Goal: Information Seeking & Learning: Learn about a topic

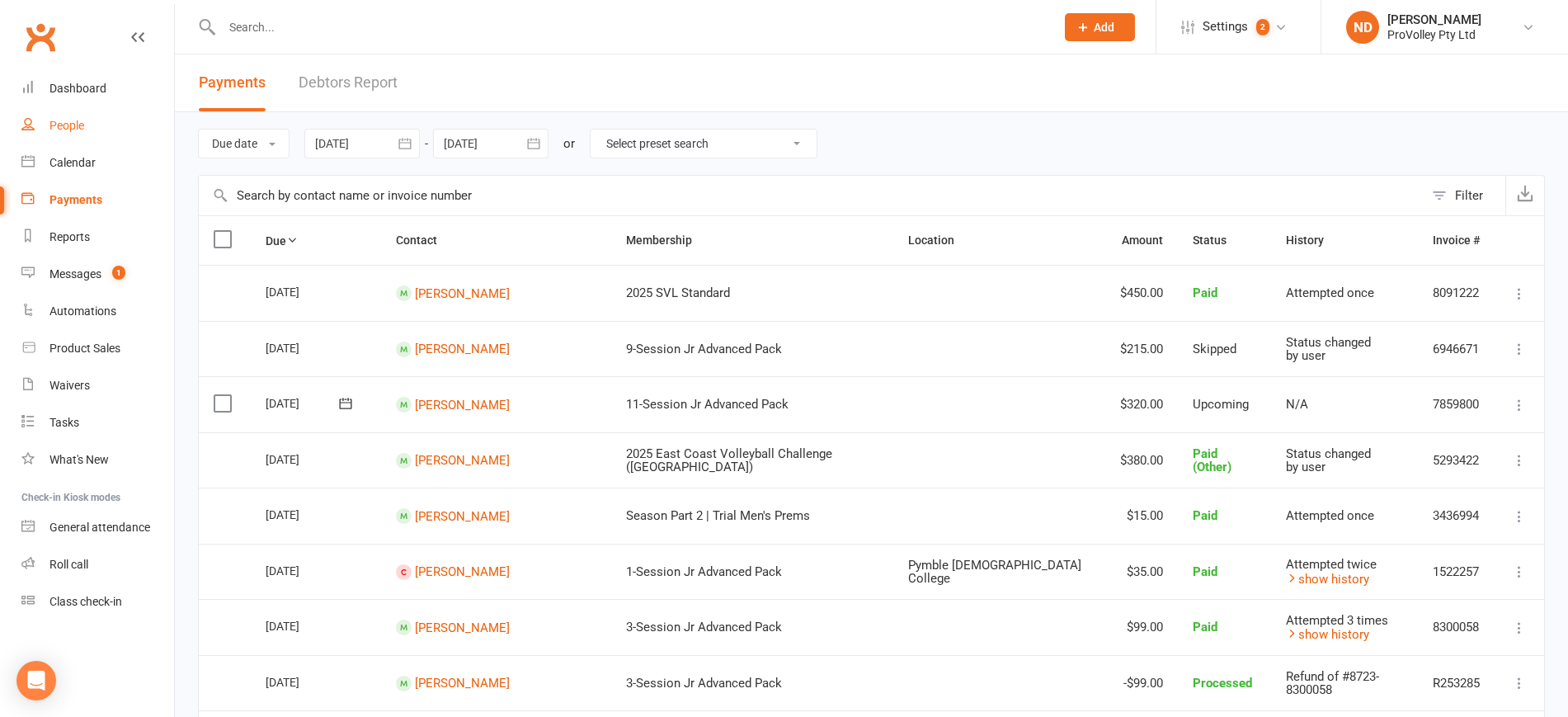
click at [84, 119] on div "People" at bounding box center [66, 126] width 35 height 13
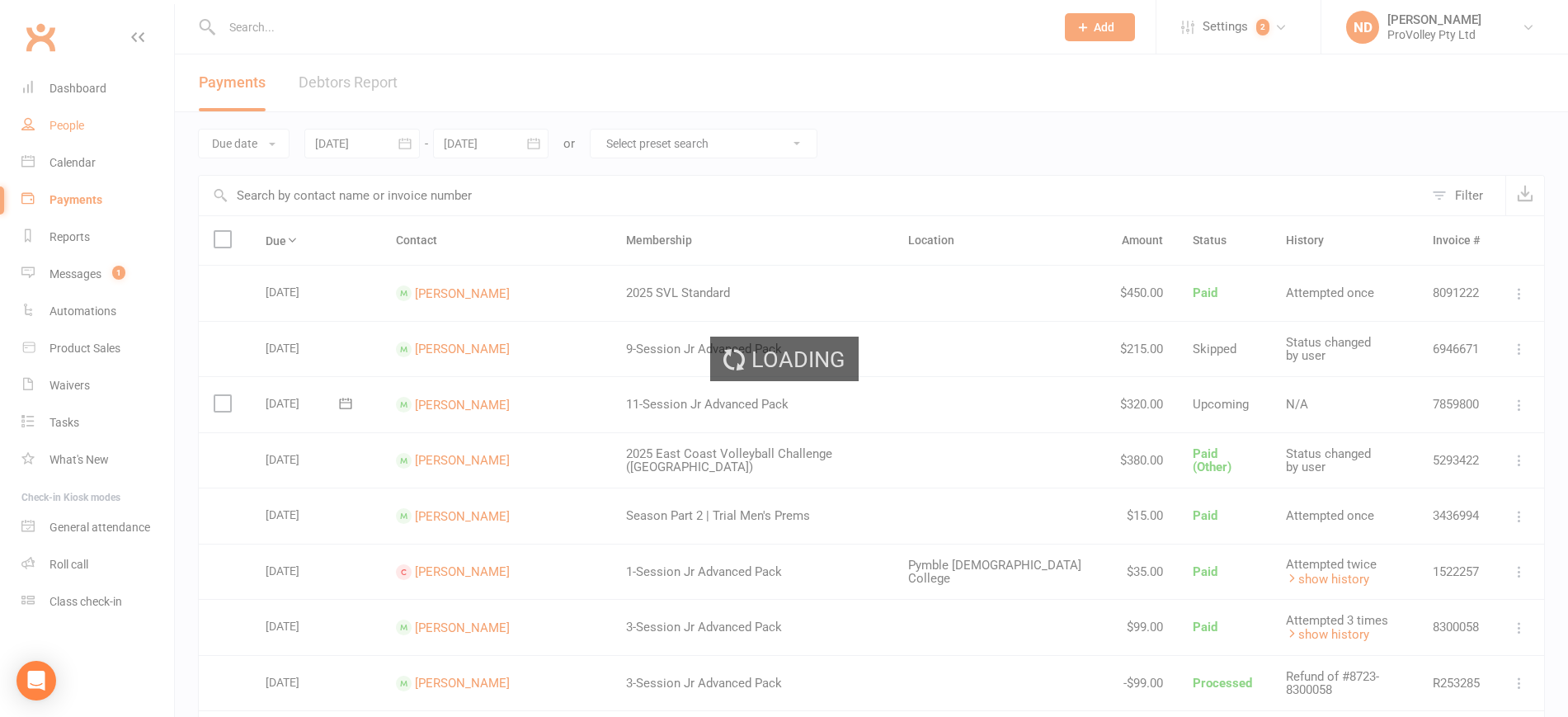
select select "100"
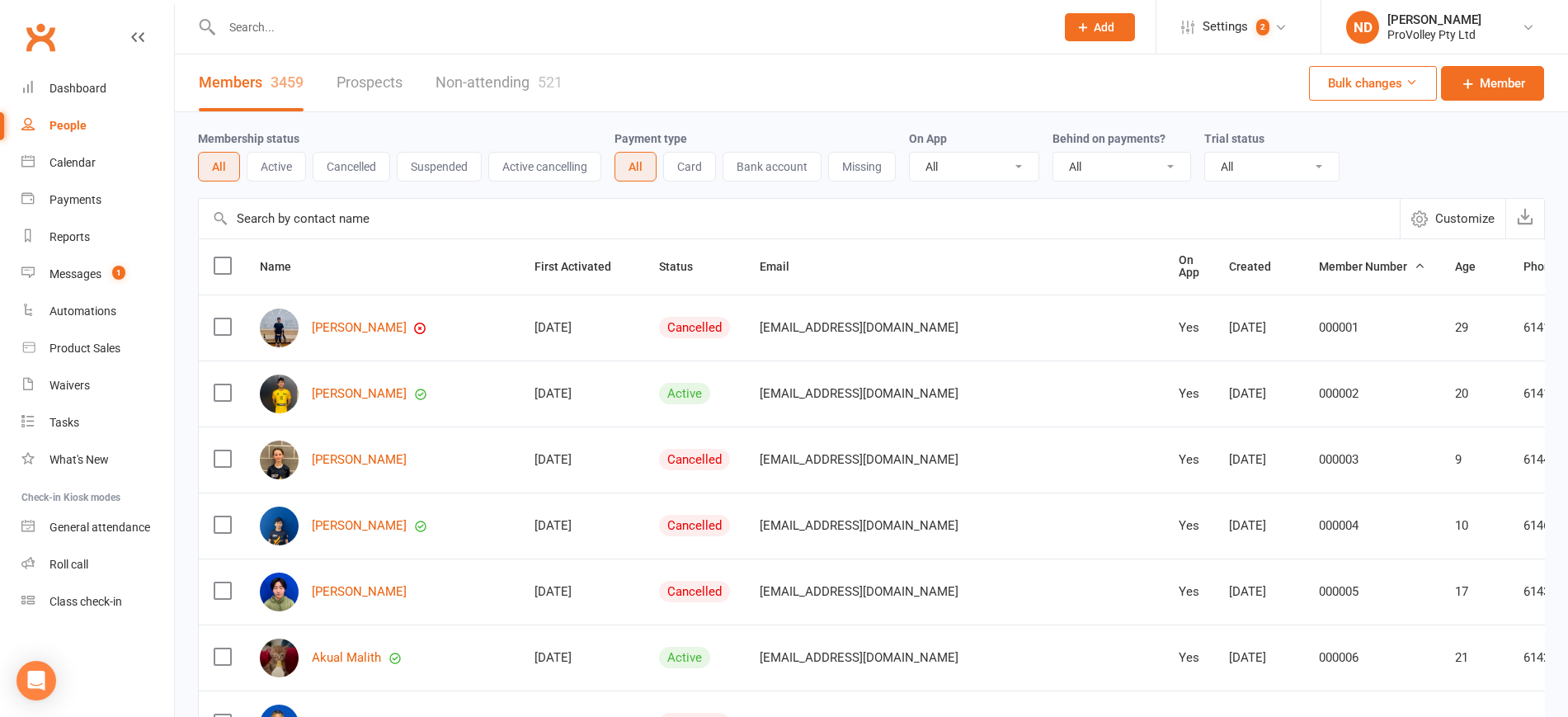
click at [350, 218] on input "text" at bounding box center [798, 218] width 1201 height 40
paste input "Alexander Zuev-Elbacha"
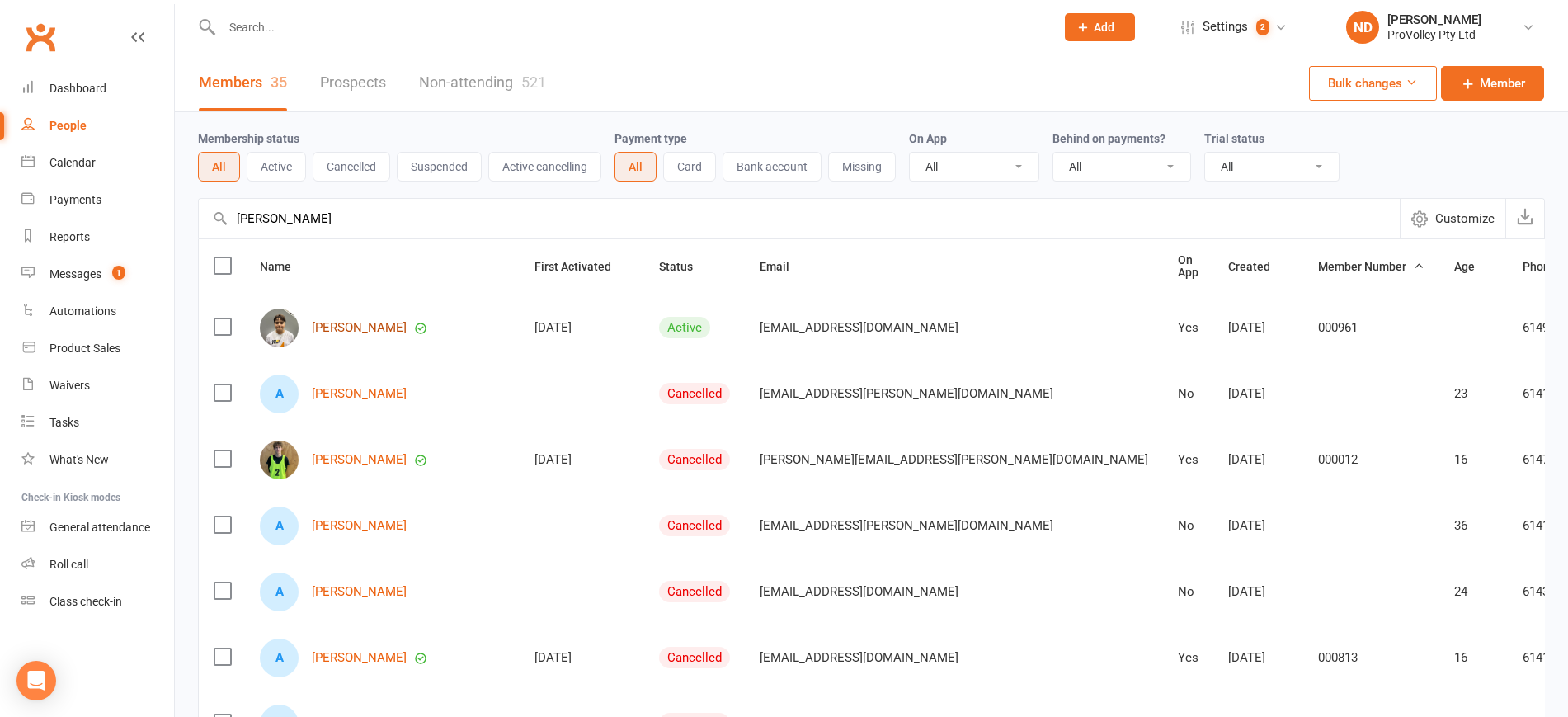
type input "Alexander Zuev-Elbacha"
click at [406, 323] on link "Alexander Zuev-Elbacha" at bounding box center [359, 328] width 94 height 14
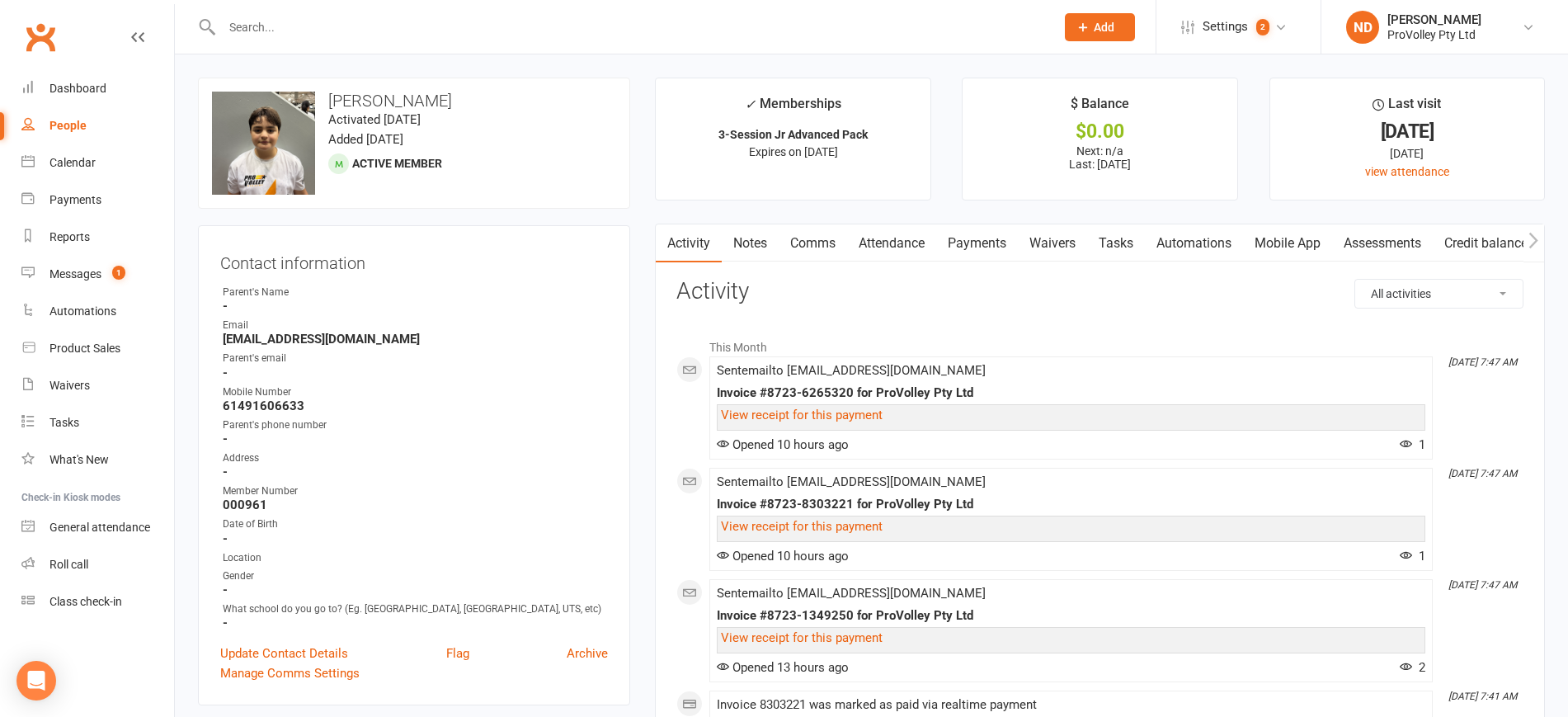
click at [974, 248] on link "Payments" at bounding box center [977, 243] width 81 height 38
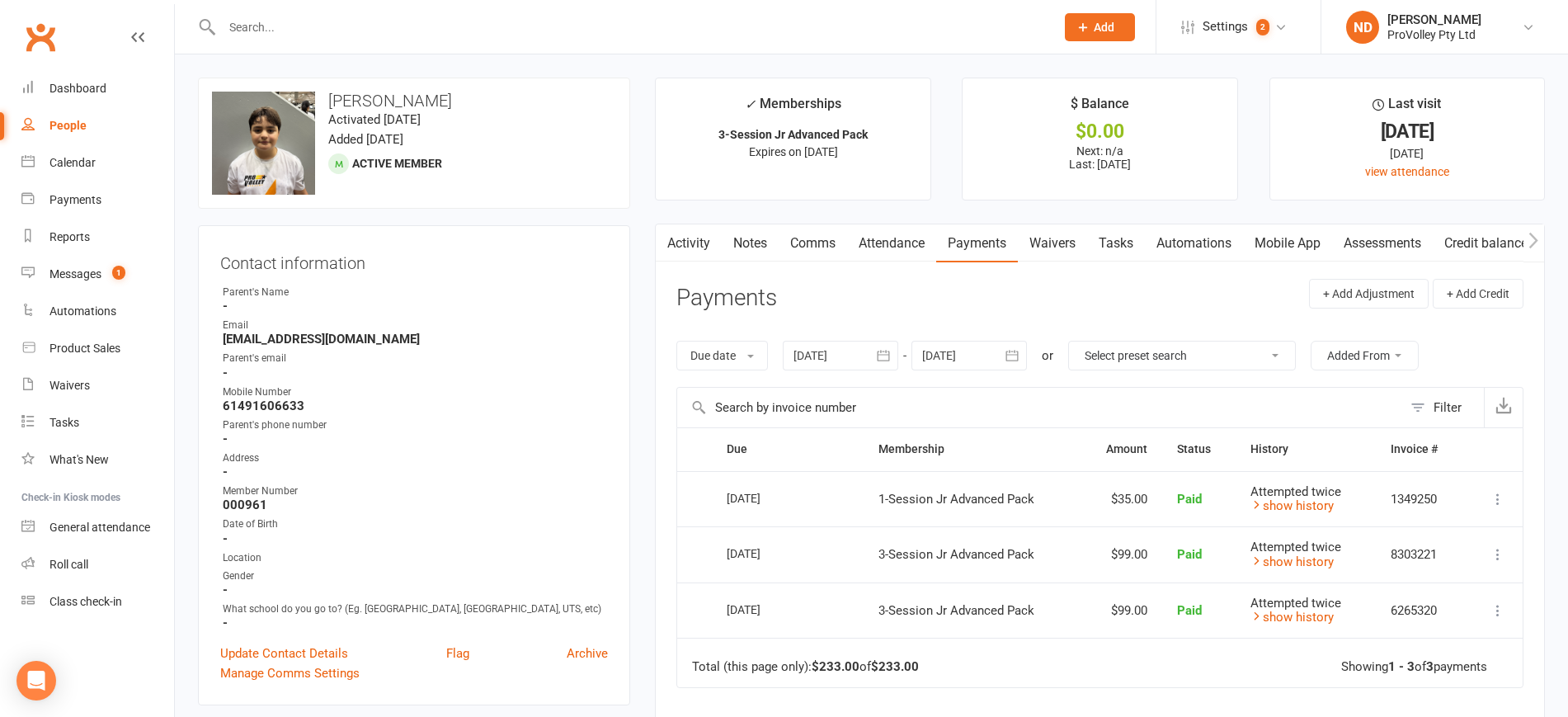
click at [894, 347] on button "button" at bounding box center [882, 355] width 29 height 29
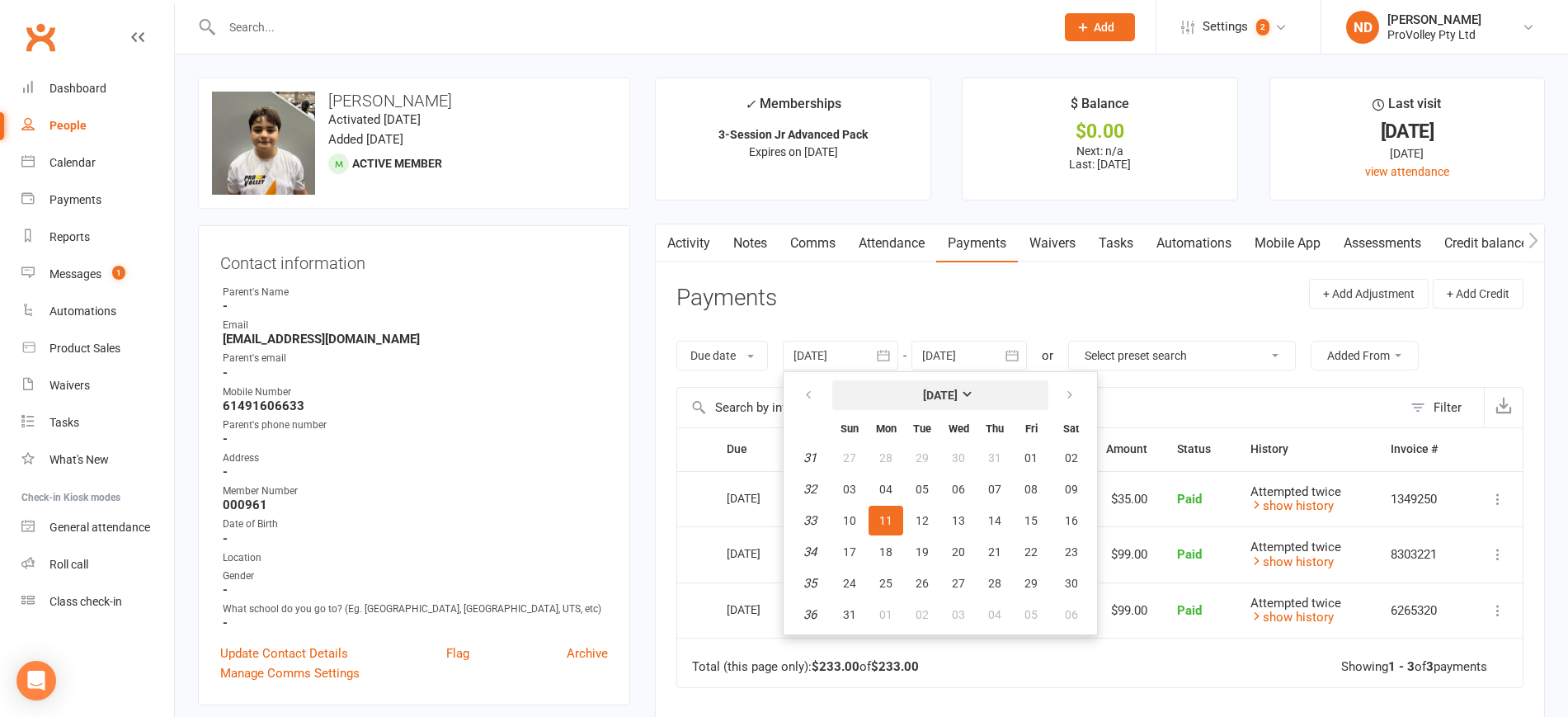
click at [940, 388] on strong "[DATE]" at bounding box center [940, 395] width 35 height 13
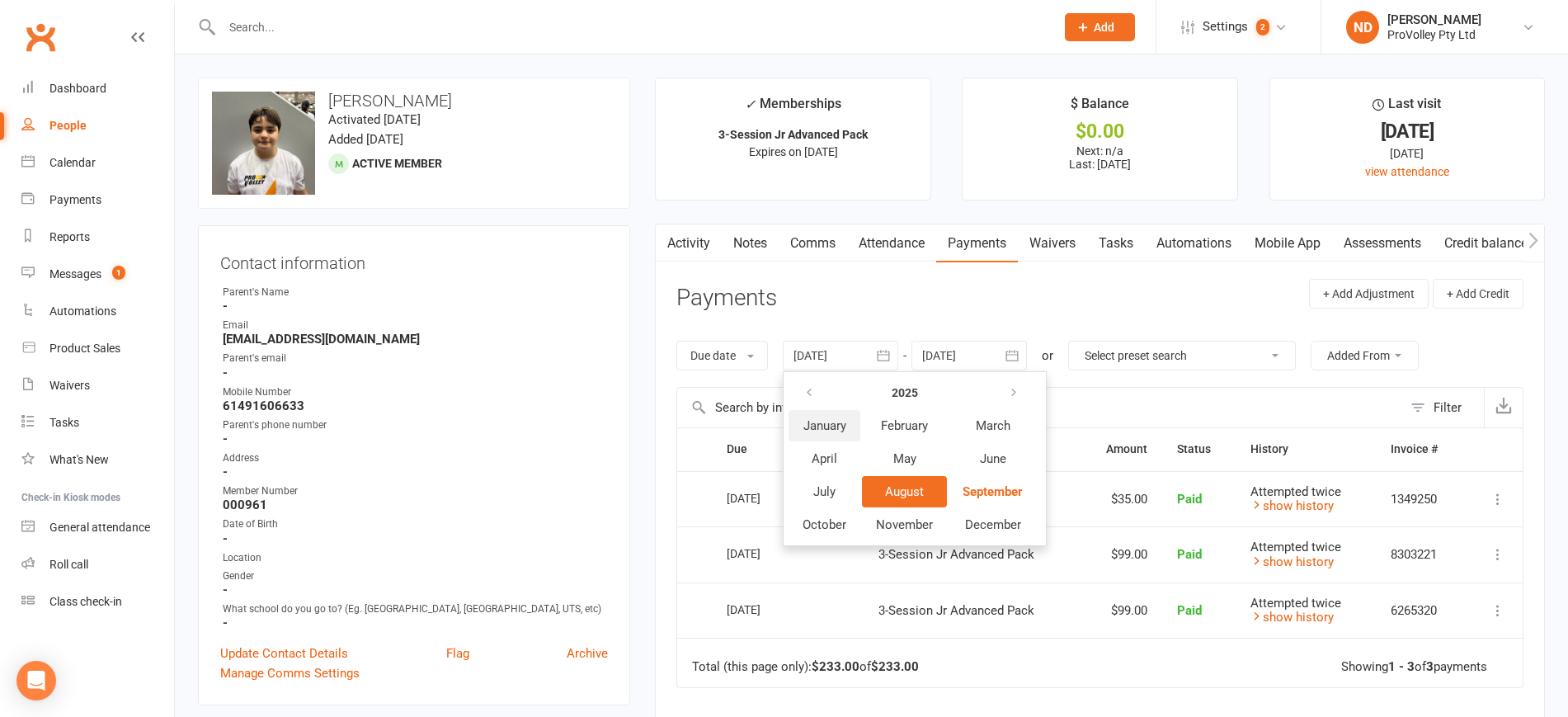
click at [825, 418] on span "January" at bounding box center [824, 426] width 43 height 15
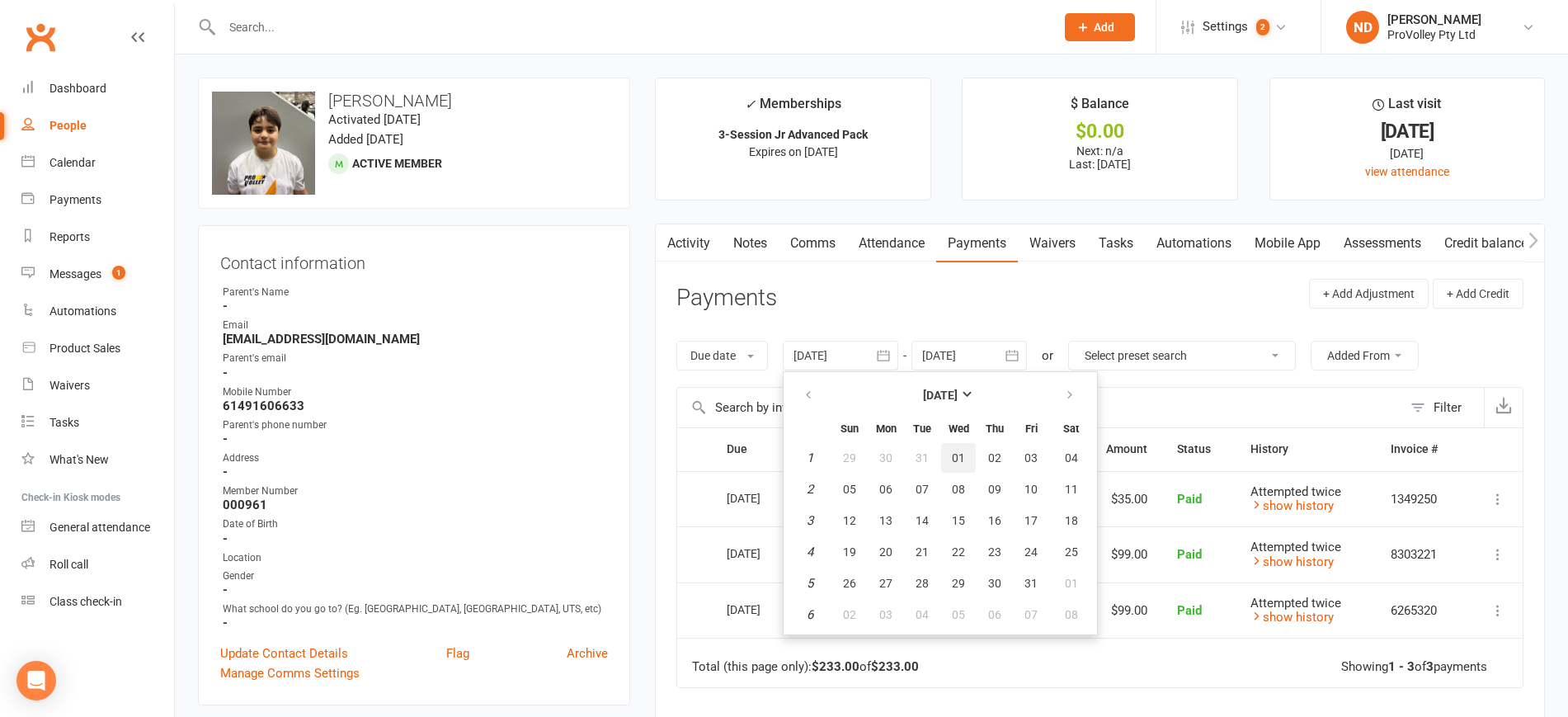
click at [964, 458] on span "01" at bounding box center [959, 458] width 13 height 13
type input "01 Jan 2025"
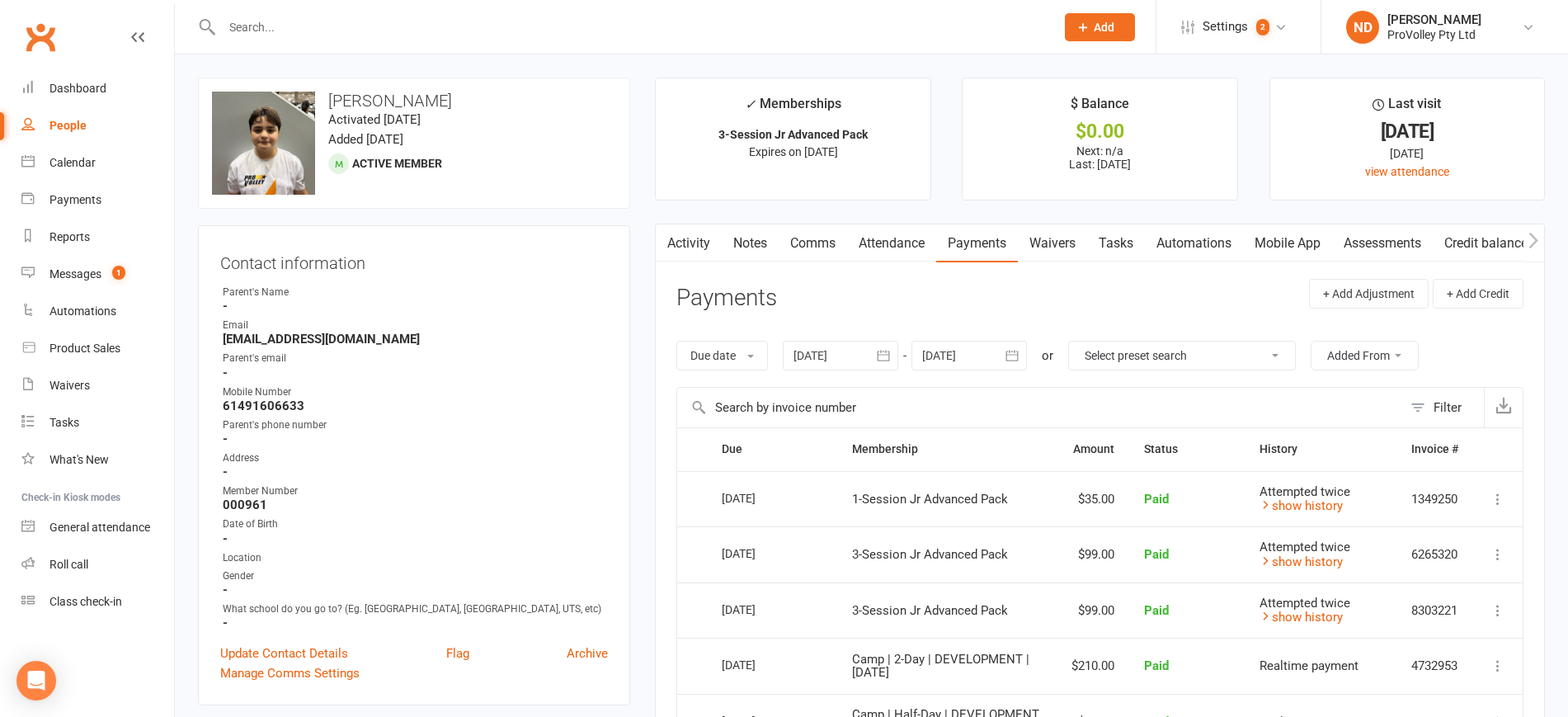
click at [1495, 243] on link "Credit balance" at bounding box center [1486, 243] width 107 height 38
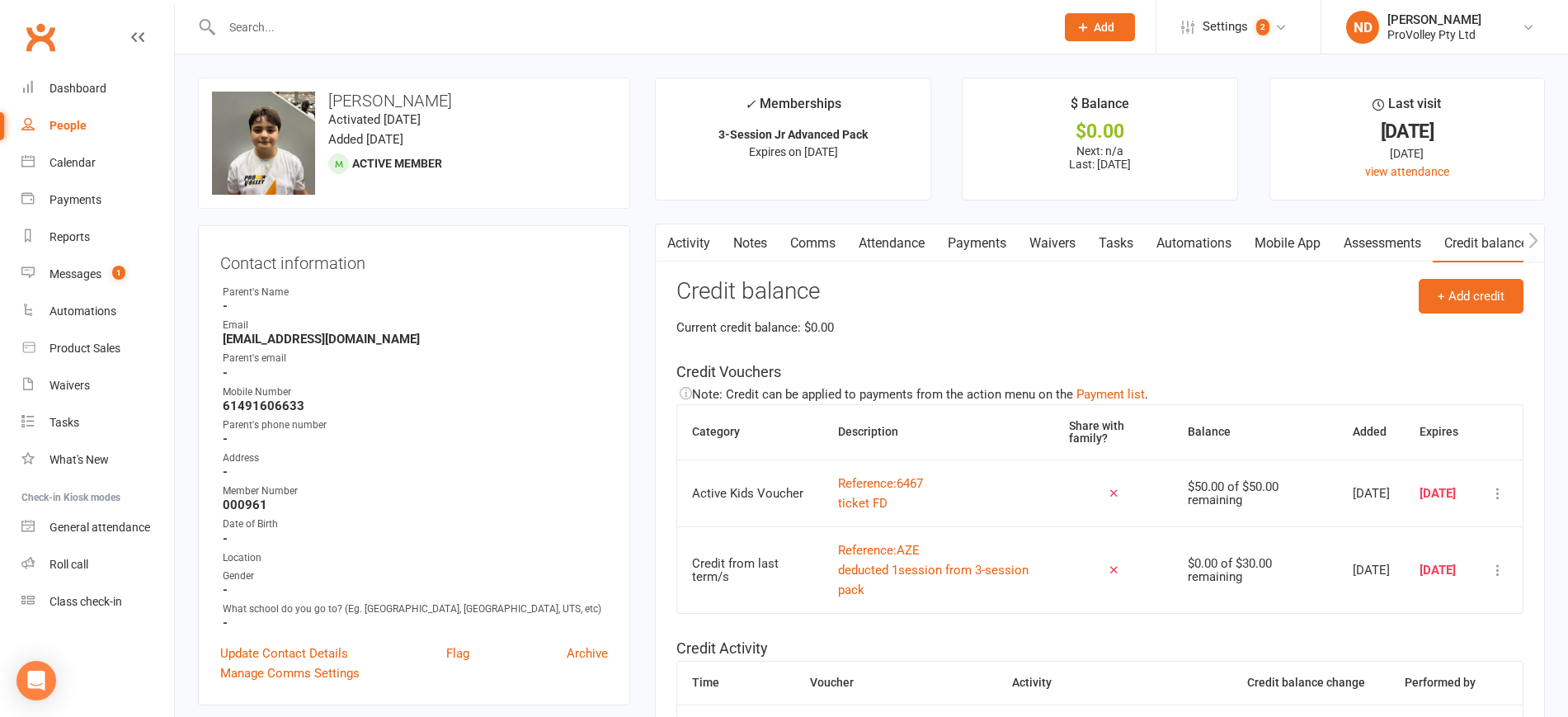
drag, startPoint x: 510, startPoint y: 106, endPoint x: 330, endPoint y: 102, distance: 180.0
click at [330, 102] on h3 "Alexander Zuev-Elbacha" at bounding box center [414, 100] width 404 height 18
copy h3 "Alexander Zuev-Elbacha"
click at [988, 238] on link "Payments" at bounding box center [977, 243] width 81 height 38
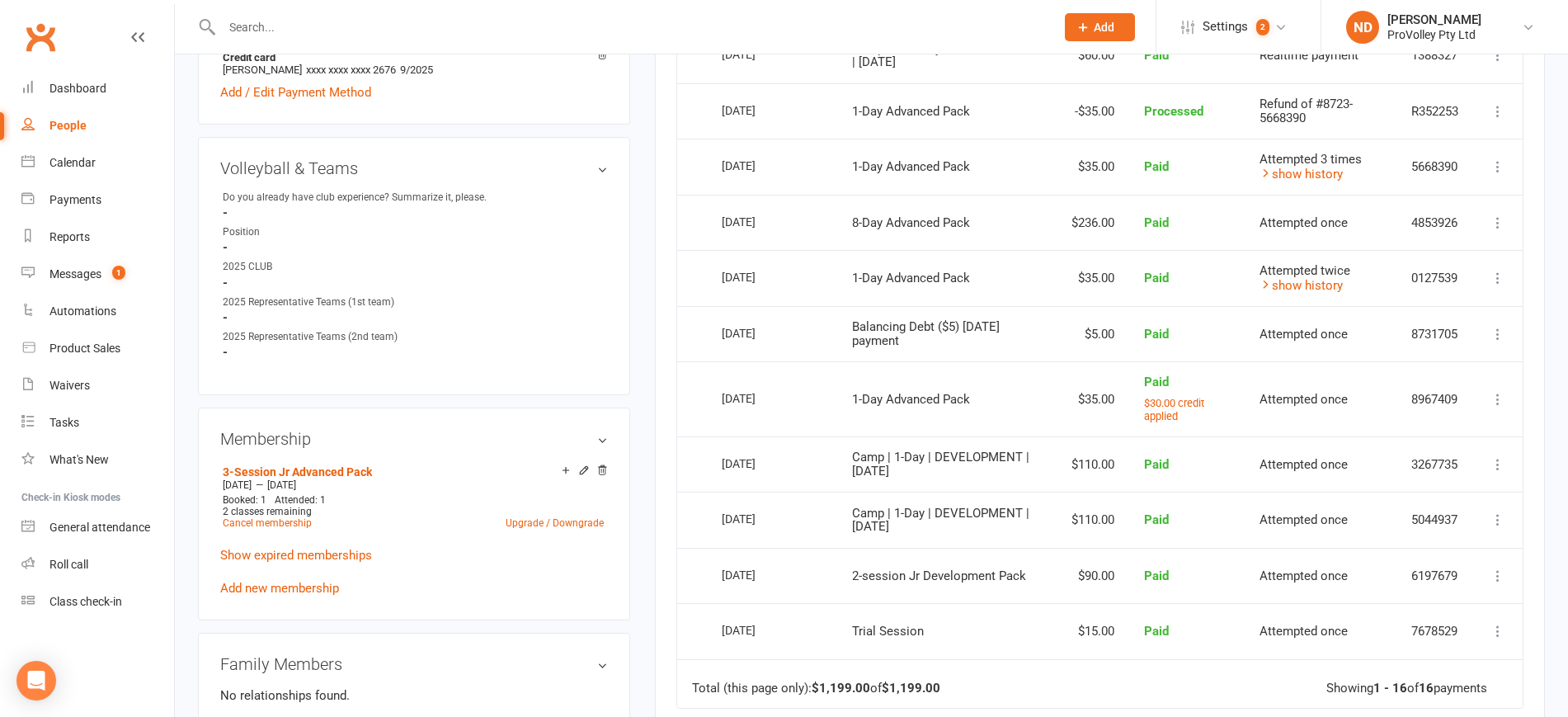
scroll to position [825, 0]
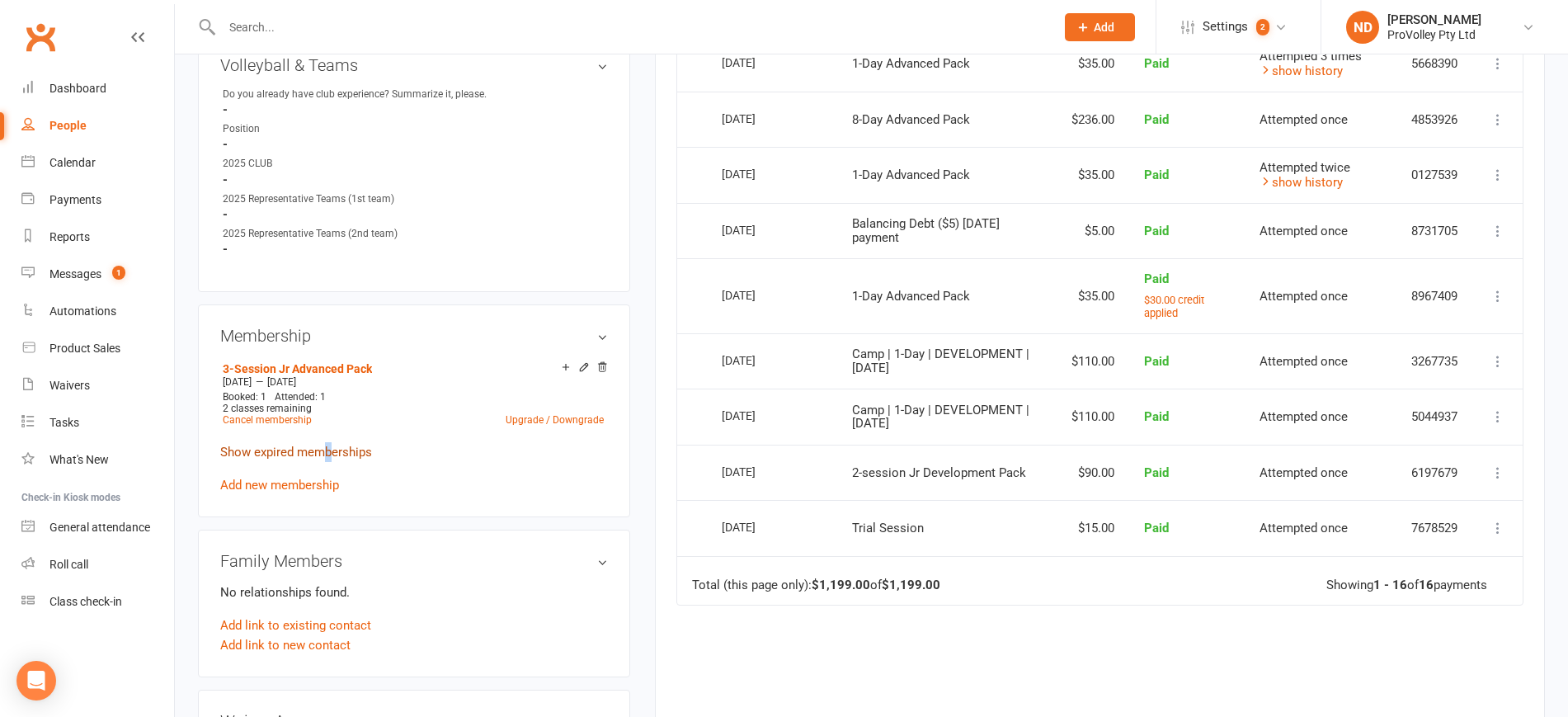
click at [329, 459] on link "Show expired memberships" at bounding box center [296, 452] width 152 height 15
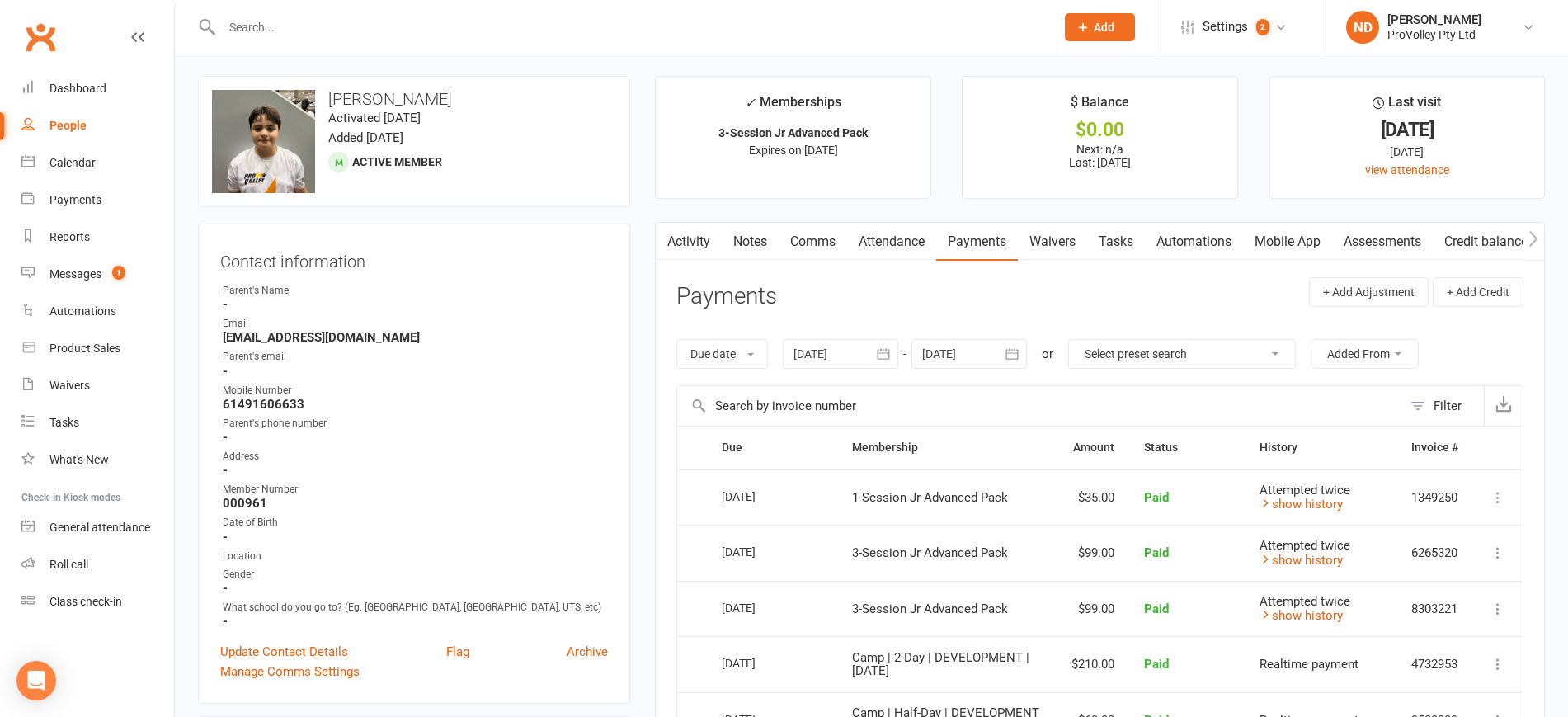
scroll to position [0, 0]
click at [1475, 237] on link "Credit balance" at bounding box center [1486, 243] width 107 height 38
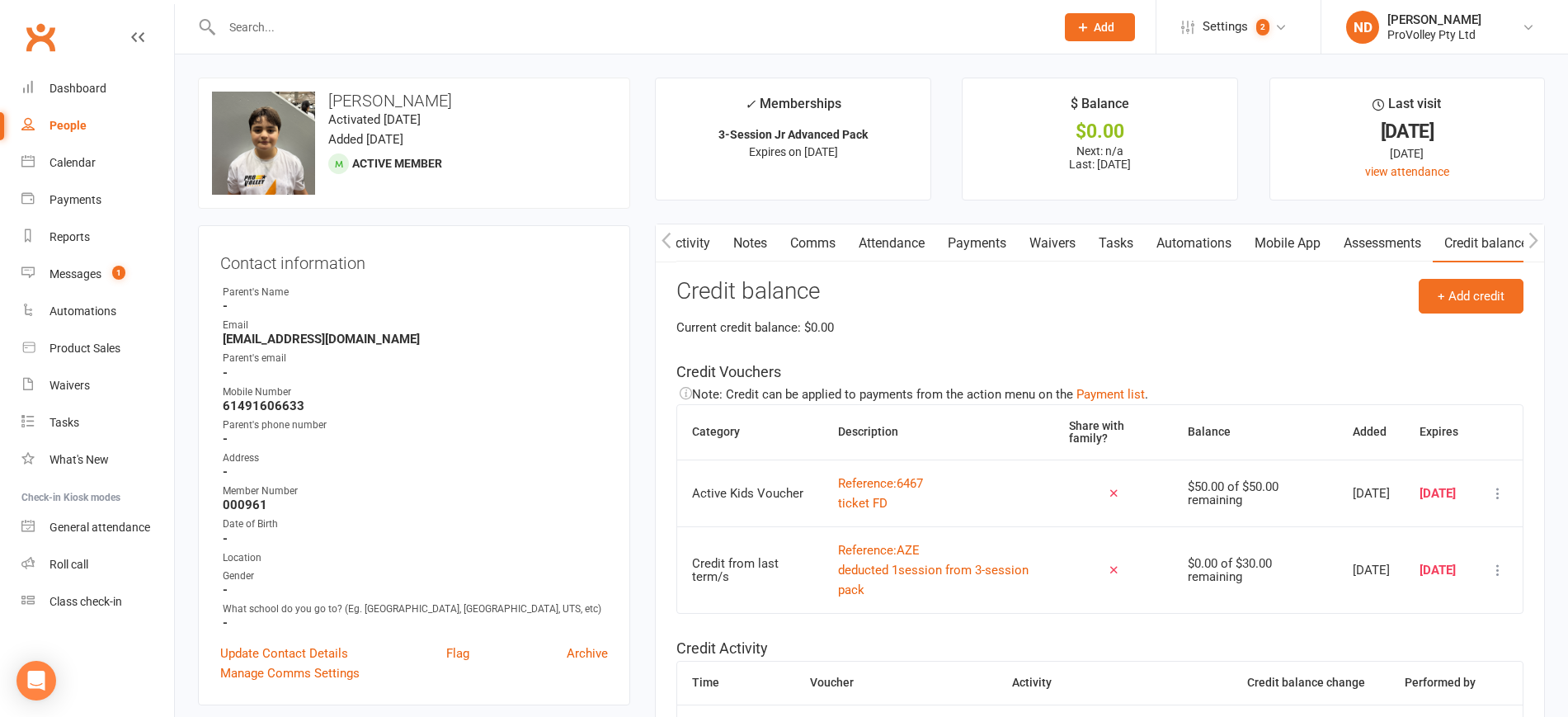
scroll to position [0, 3]
click at [998, 237] on link "Payments" at bounding box center [977, 243] width 81 height 38
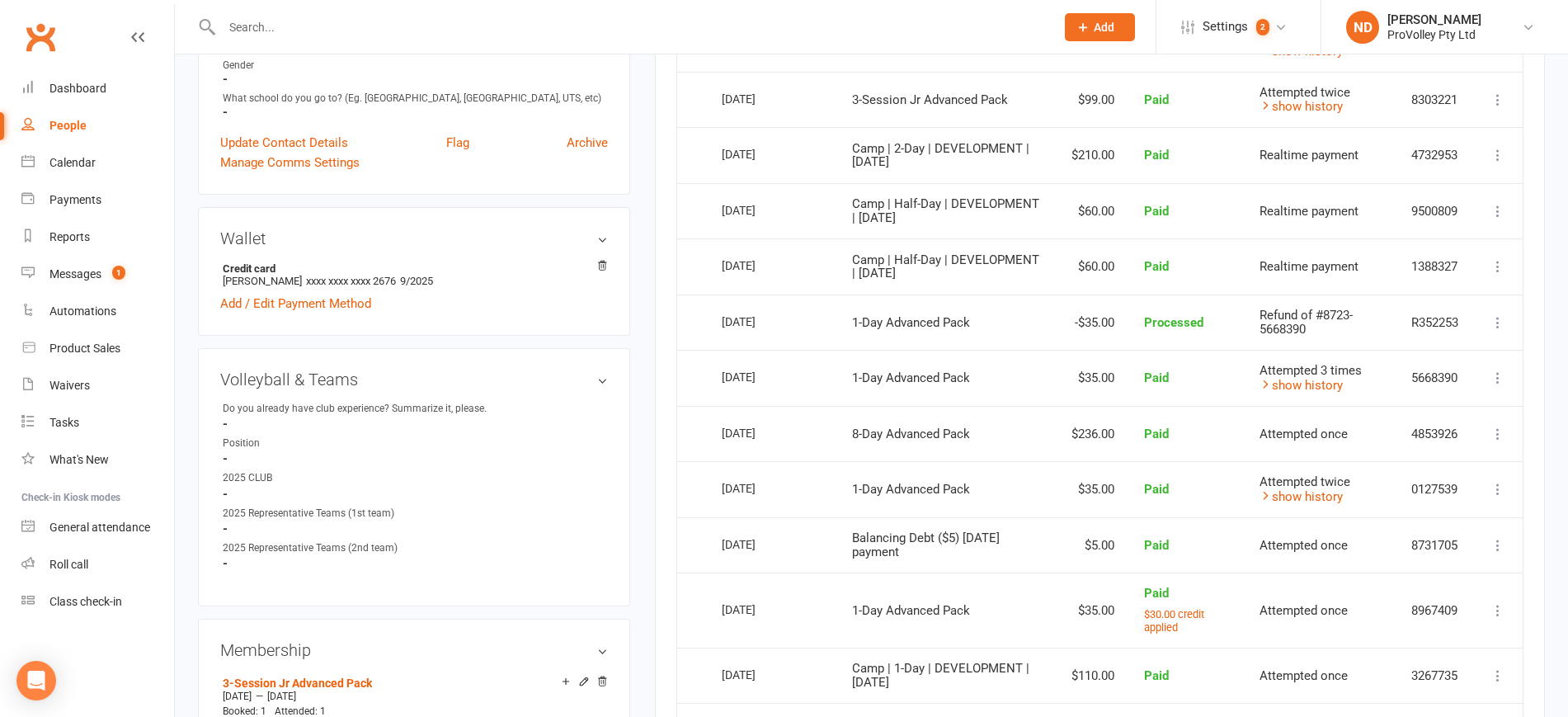
scroll to position [516, 0]
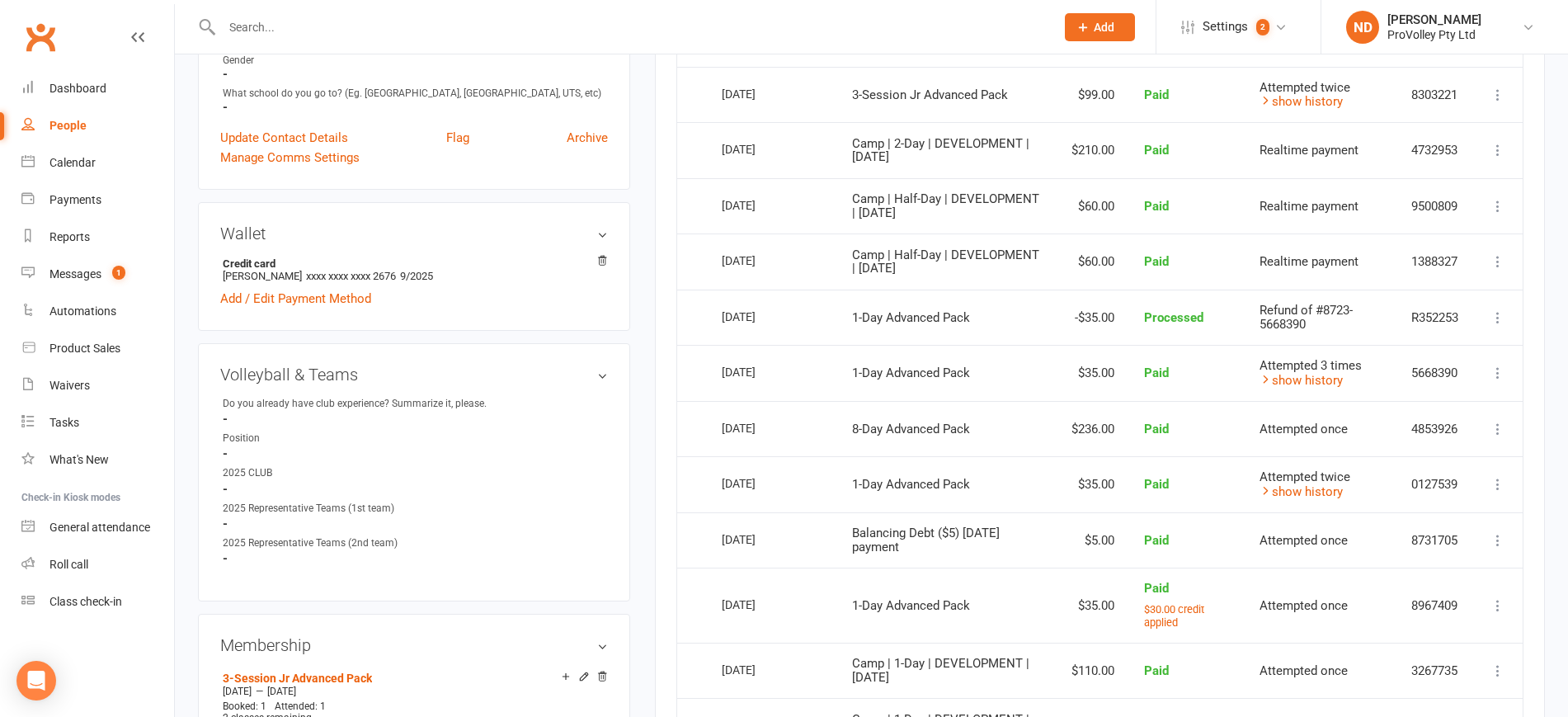
drag, startPoint x: 57, startPoint y: 124, endPoint x: 154, endPoint y: 156, distance: 102.1
click at [58, 125] on div "People" at bounding box center [67, 126] width 37 height 13
select select "100"
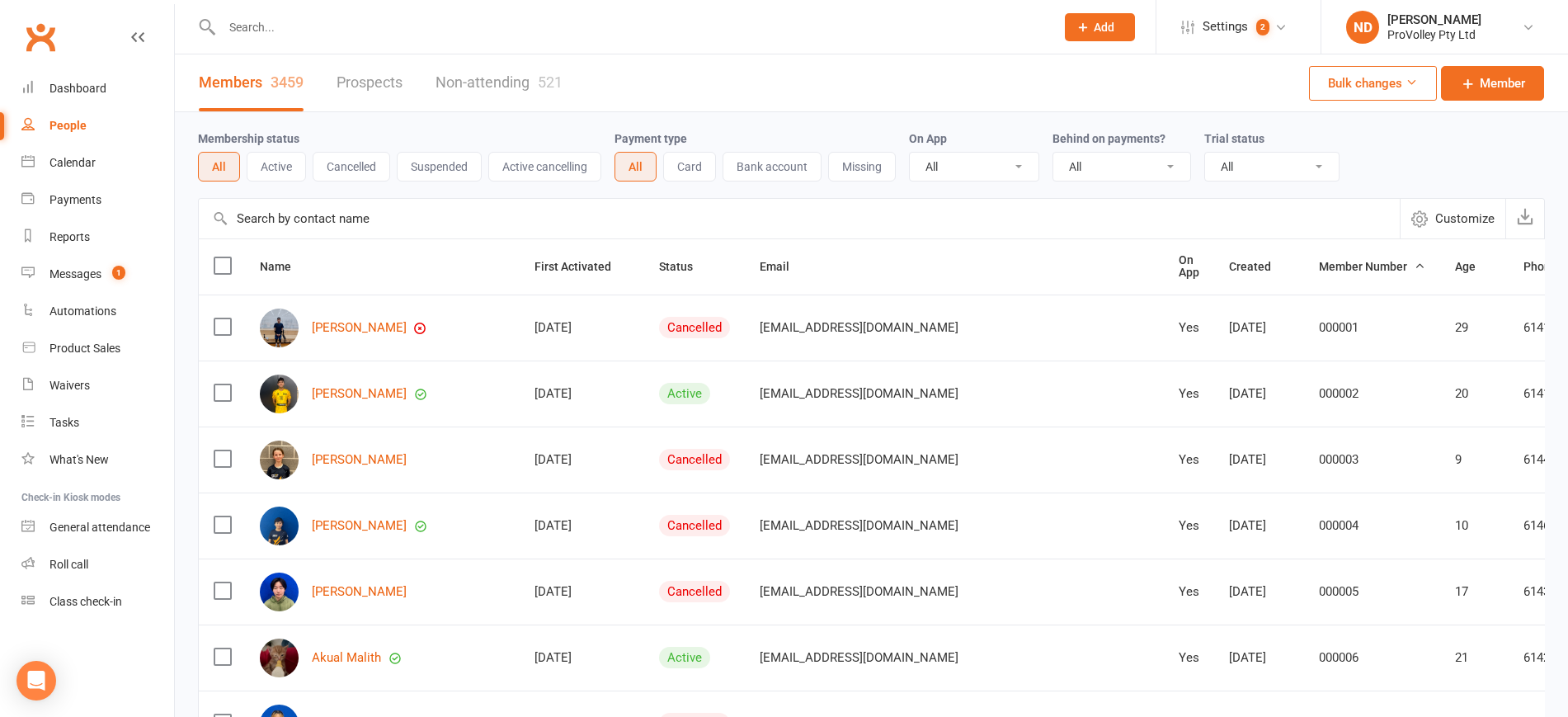
click at [366, 220] on input "text" at bounding box center [798, 218] width 1201 height 40
paste input "[PERSON_NAME]"
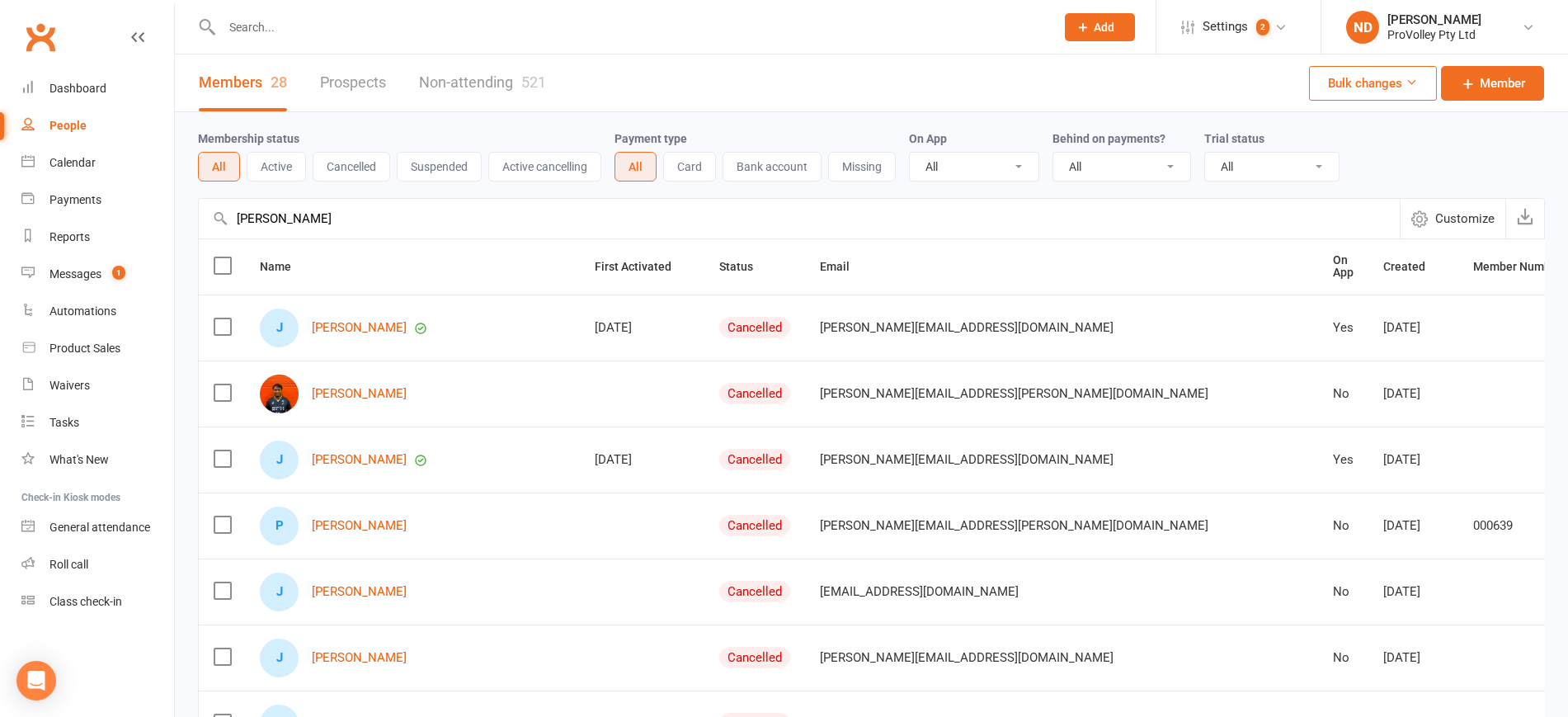
drag, startPoint x: 388, startPoint y: 215, endPoint x: 226, endPoint y: 210, distance: 162.1
click at [226, 210] on input "[PERSON_NAME]" at bounding box center [798, 218] width 1201 height 40
paste input "414520097"
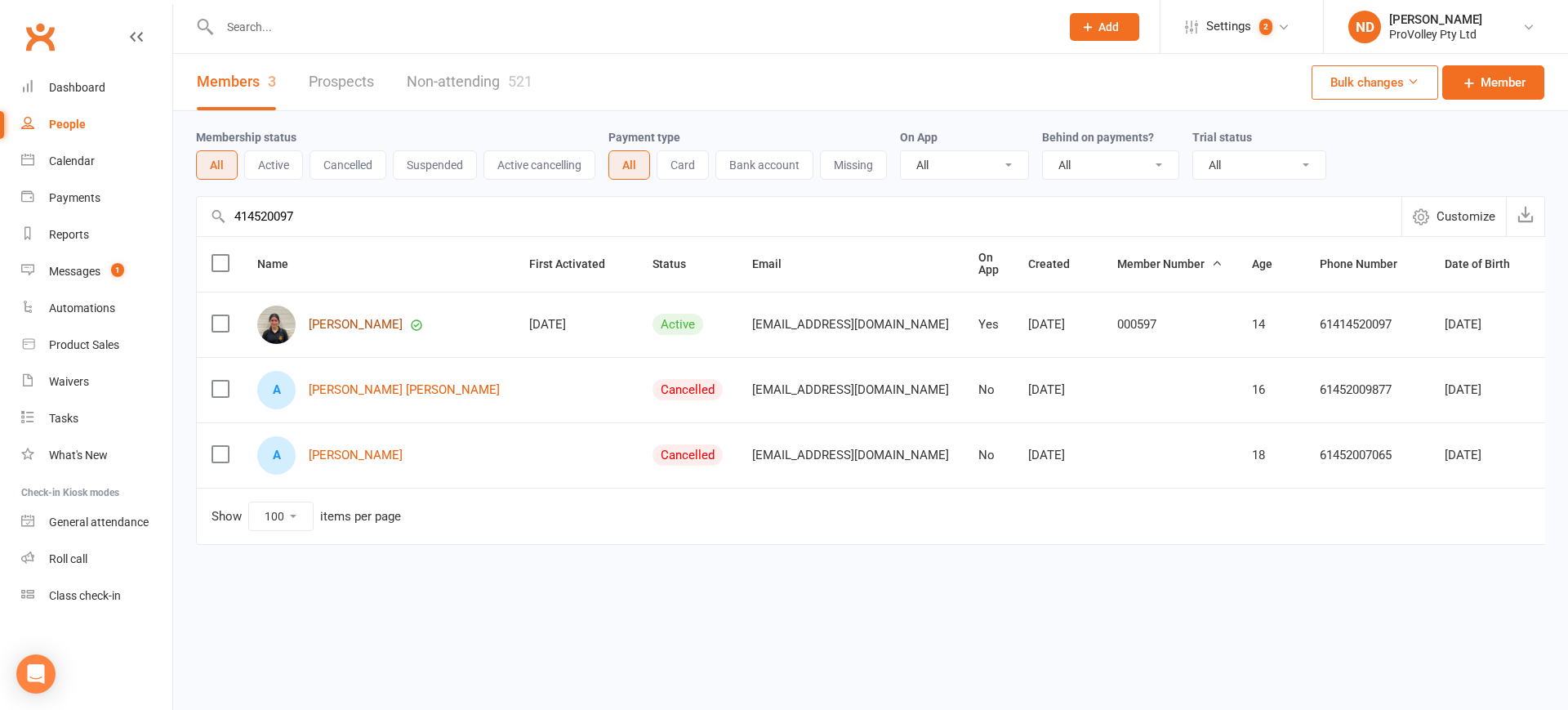
type input "414520097"
click at [347, 326] on link "Maya Valente" at bounding box center [356, 325] width 94 height 14
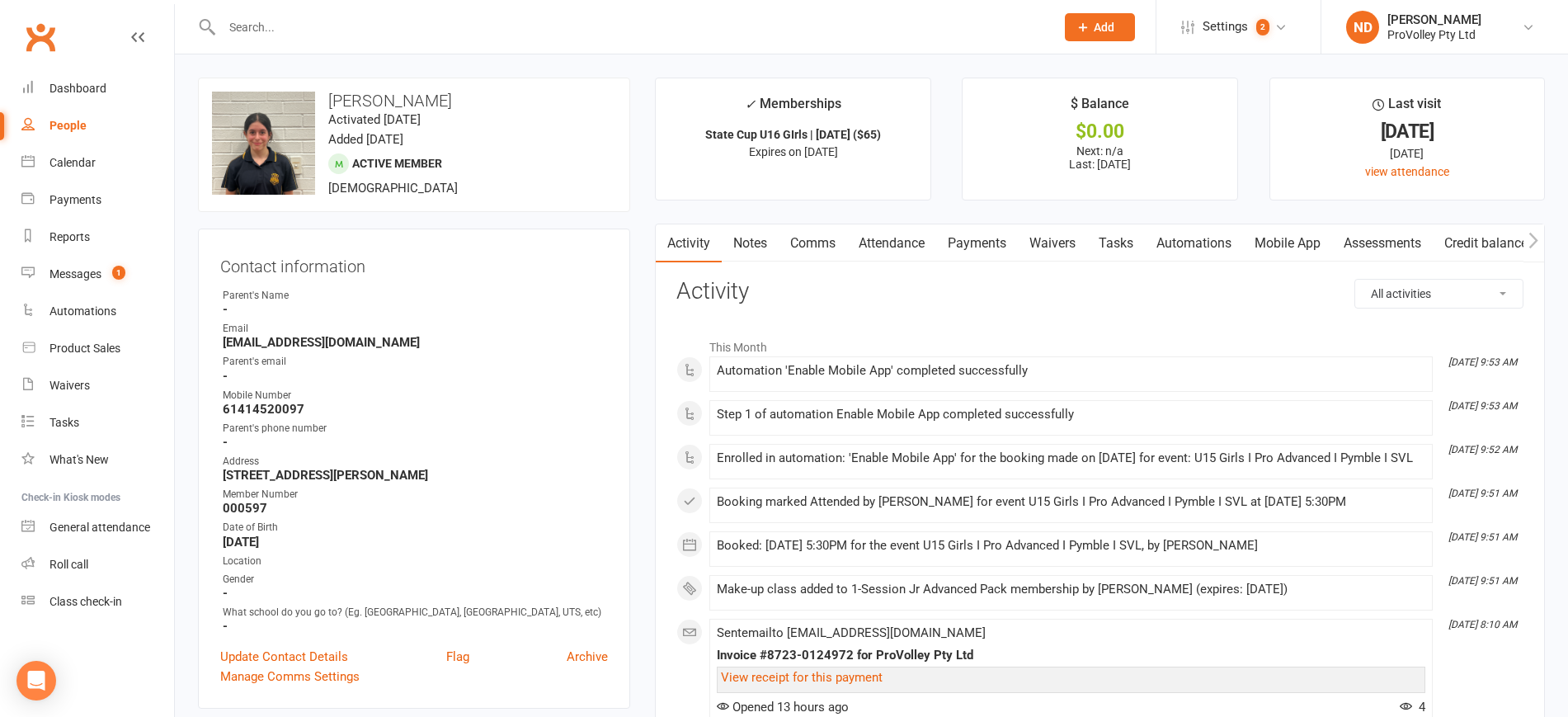
click at [996, 236] on link "Payments" at bounding box center [977, 243] width 81 height 38
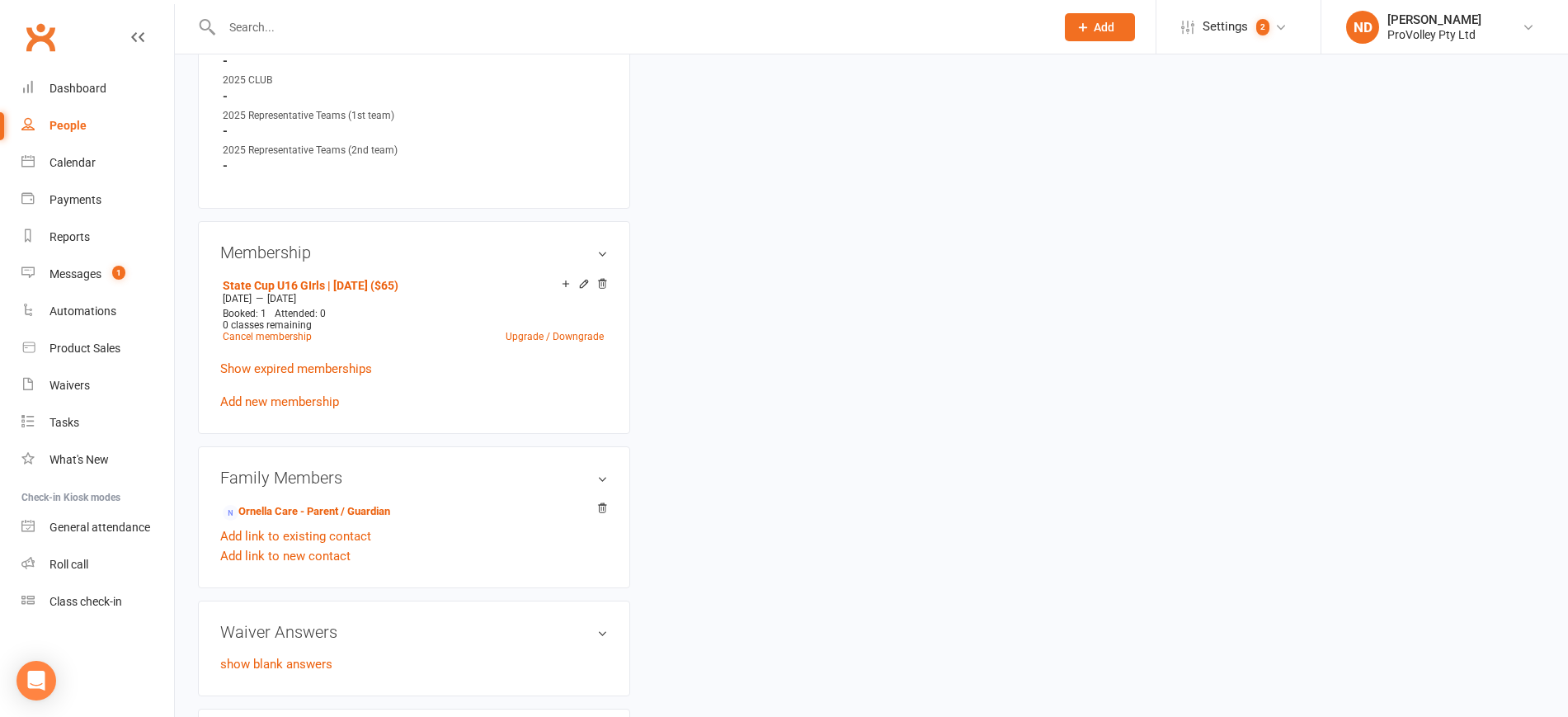
scroll to position [1031, 0]
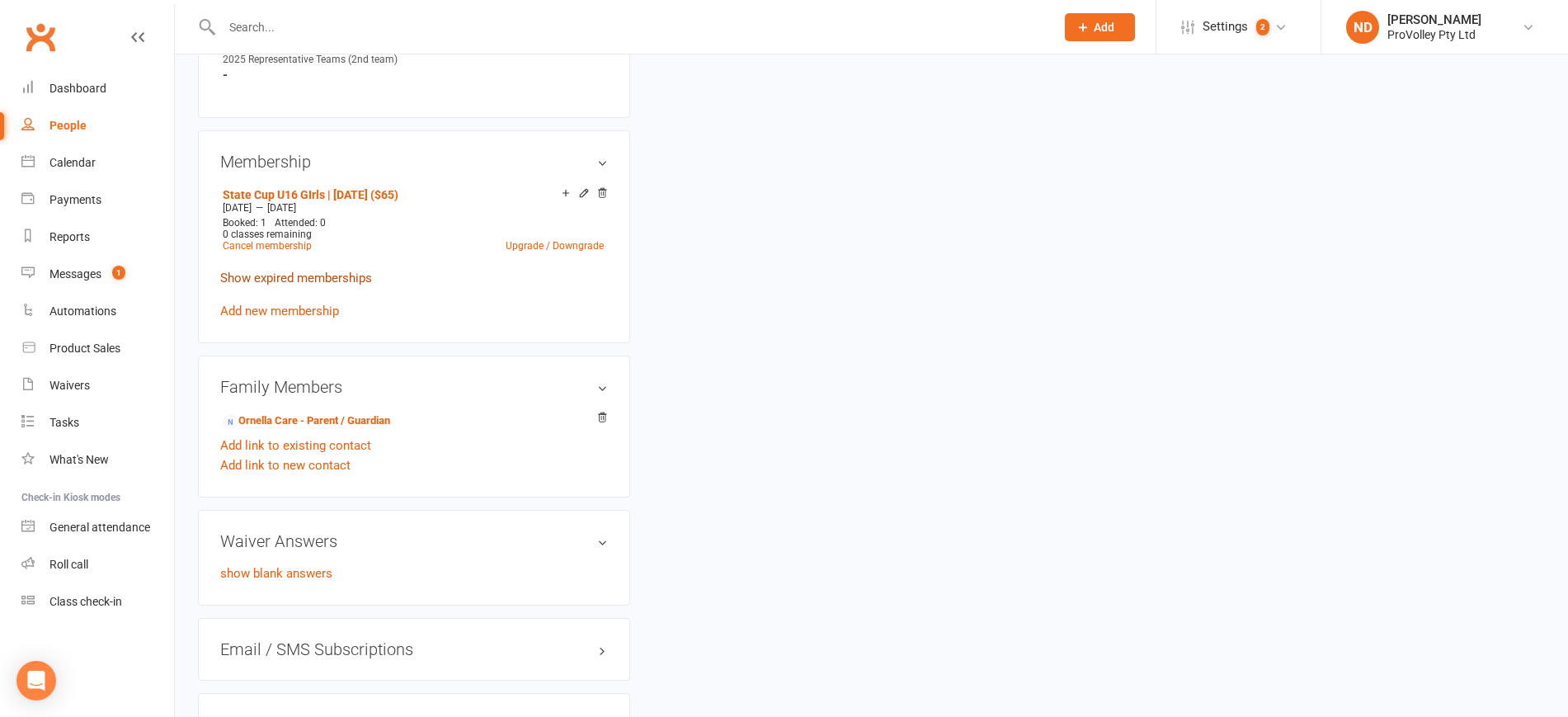
click at [329, 285] on link "Show expired memberships" at bounding box center [296, 278] width 152 height 15
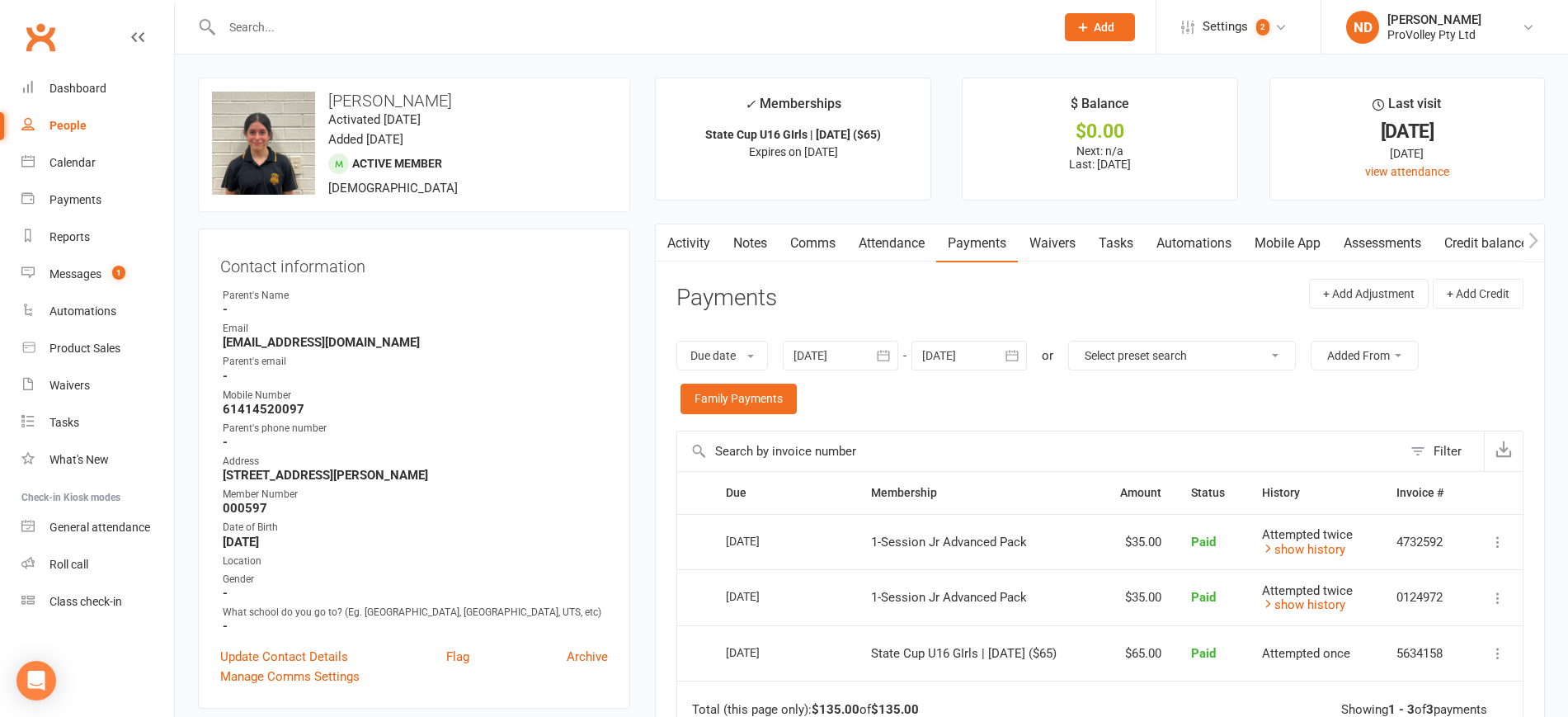
scroll to position [0, 3]
click at [898, 244] on link "Attendance" at bounding box center [892, 243] width 89 height 38
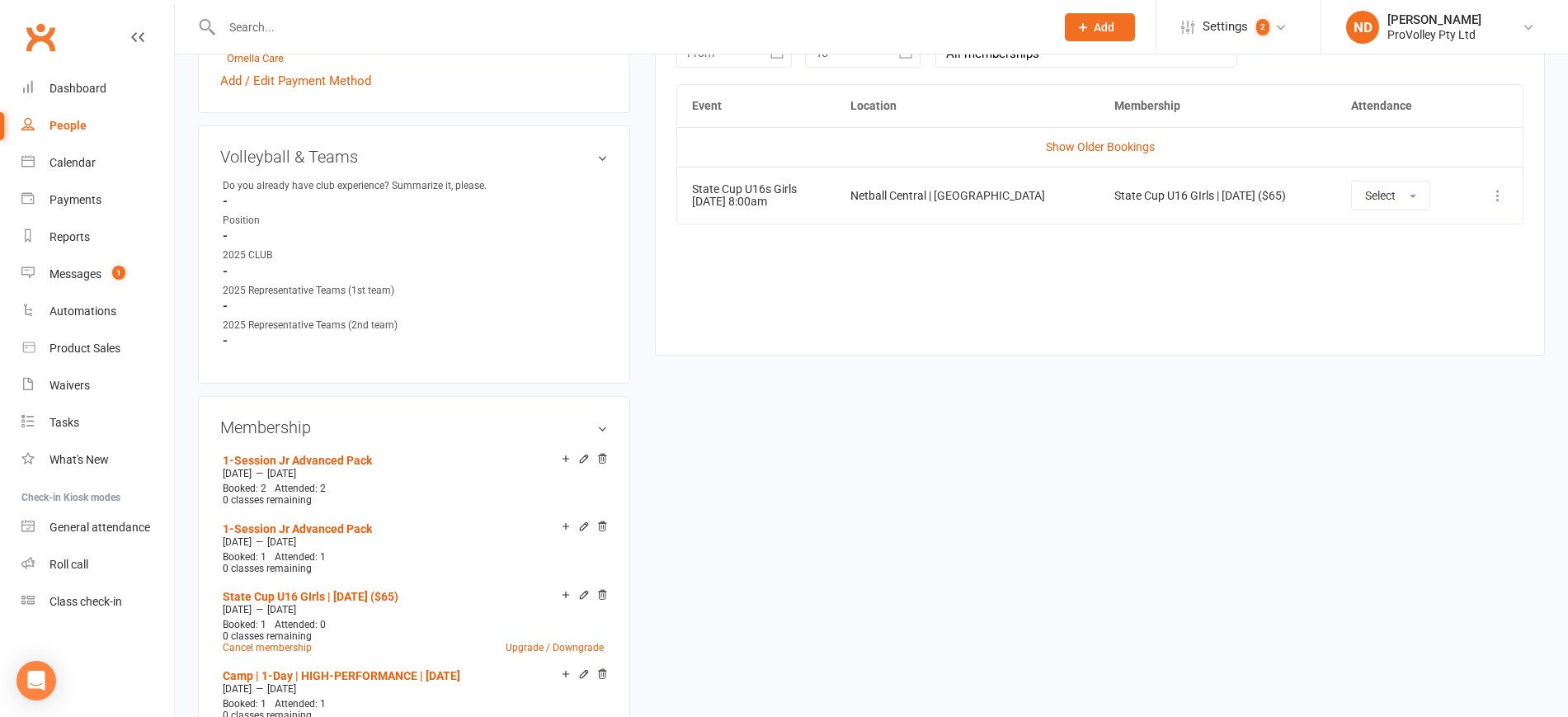
scroll to position [722, 0]
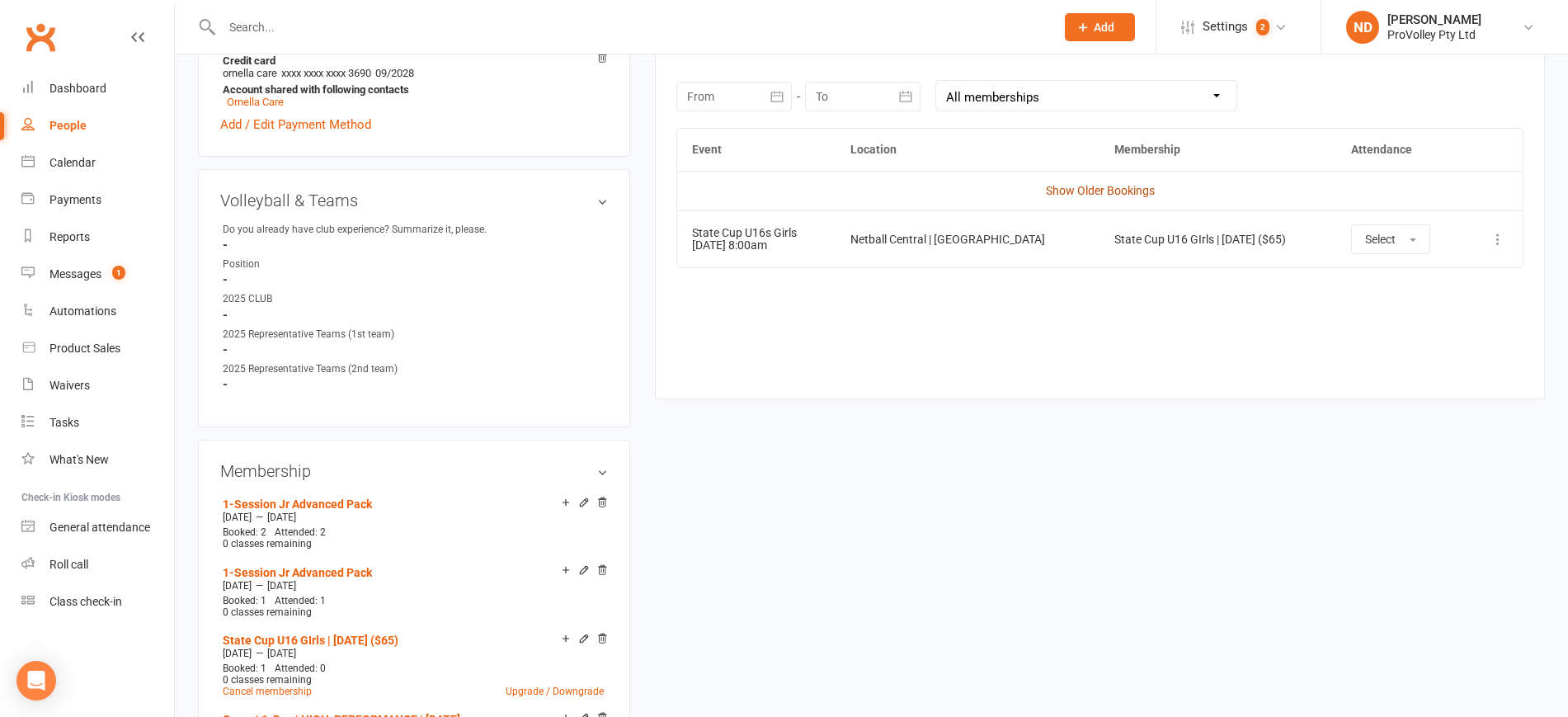
click at [1092, 185] on link "Show Older Bookings" at bounding box center [1099, 191] width 109 height 13
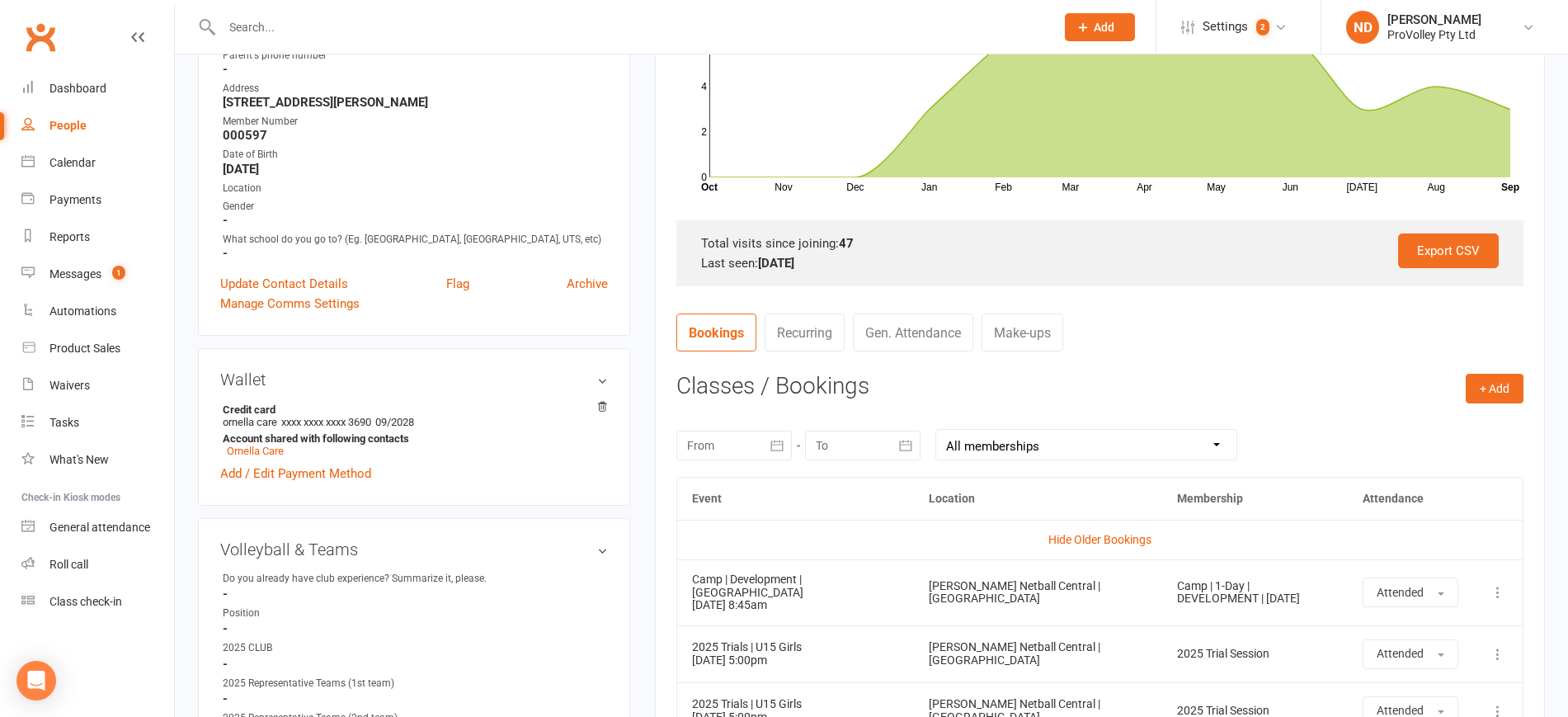
scroll to position [0, 0]
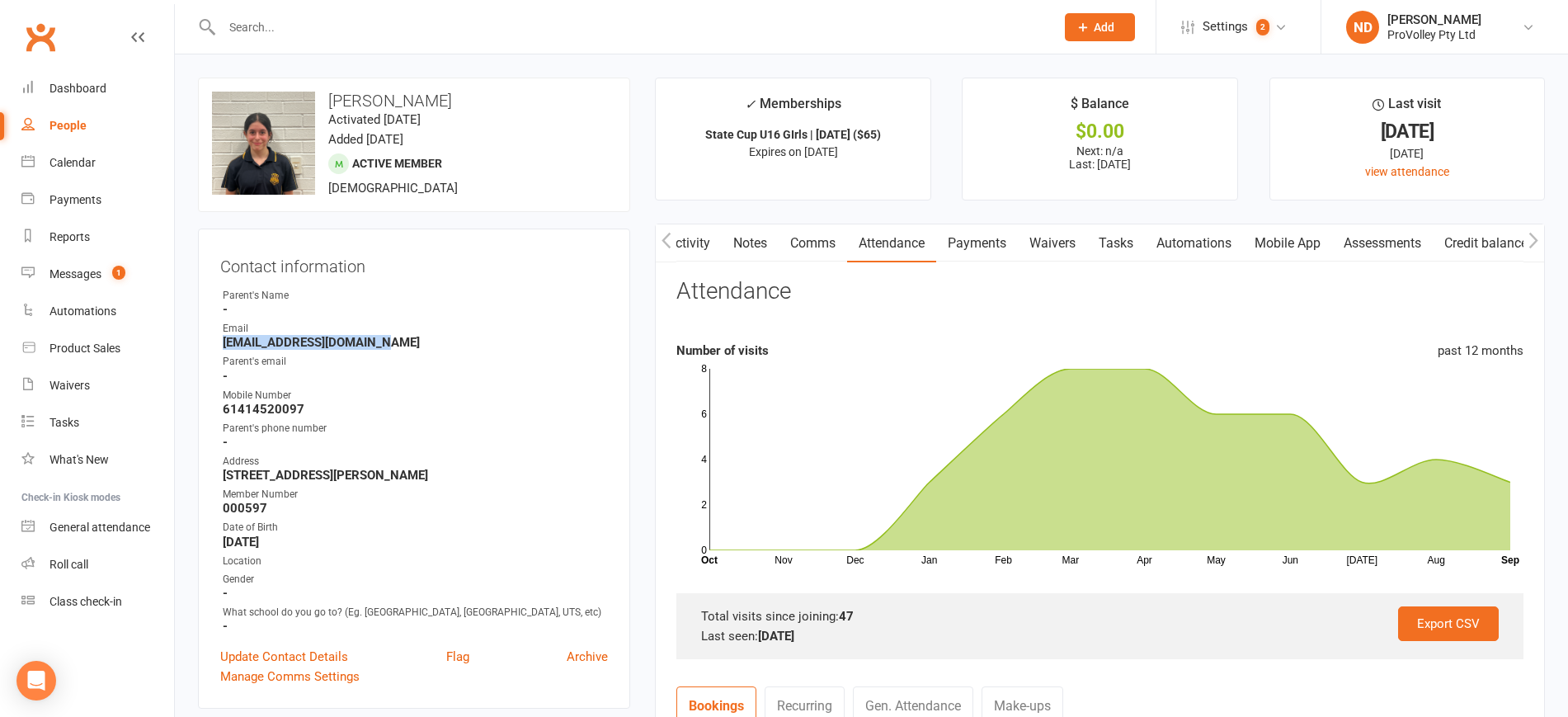
drag, startPoint x: 388, startPoint y: 340, endPoint x: 223, endPoint y: 341, distance: 165.0
click at [223, 341] on strong "ornella_care@hotmail.com" at bounding box center [416, 343] width 385 height 15
copy strong "ornella_care@hotmail.com"
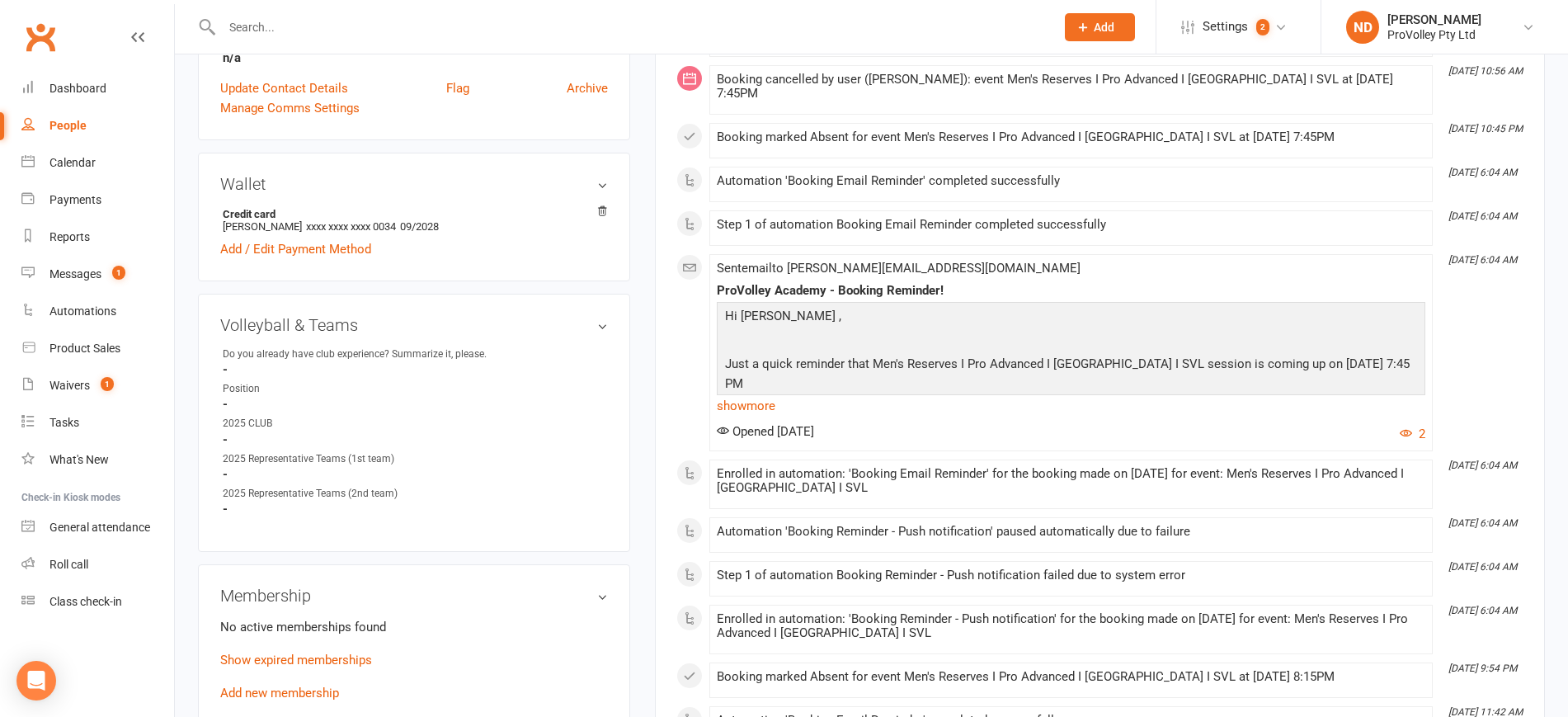
scroll to position [722, 0]
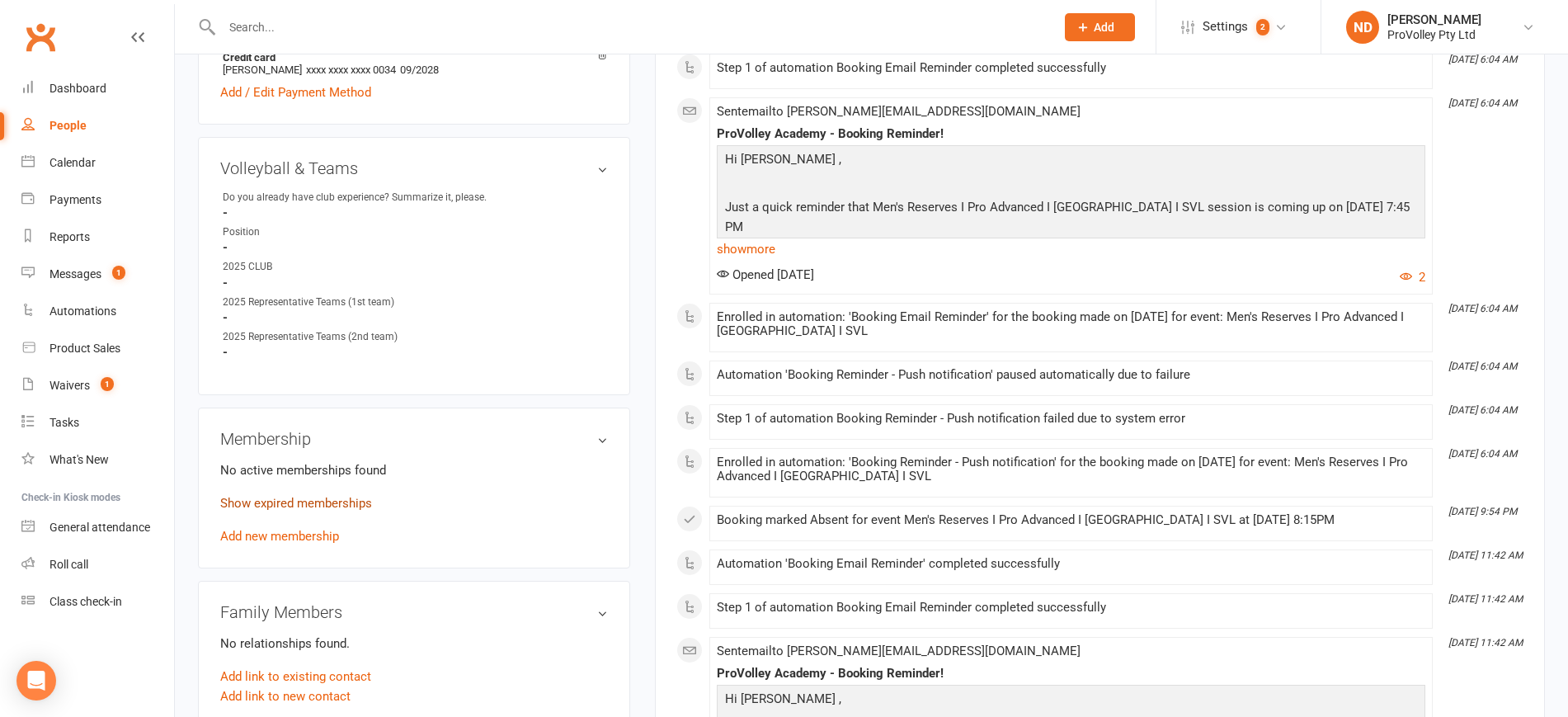
click at [303, 510] on link "Show expired memberships" at bounding box center [296, 504] width 152 height 15
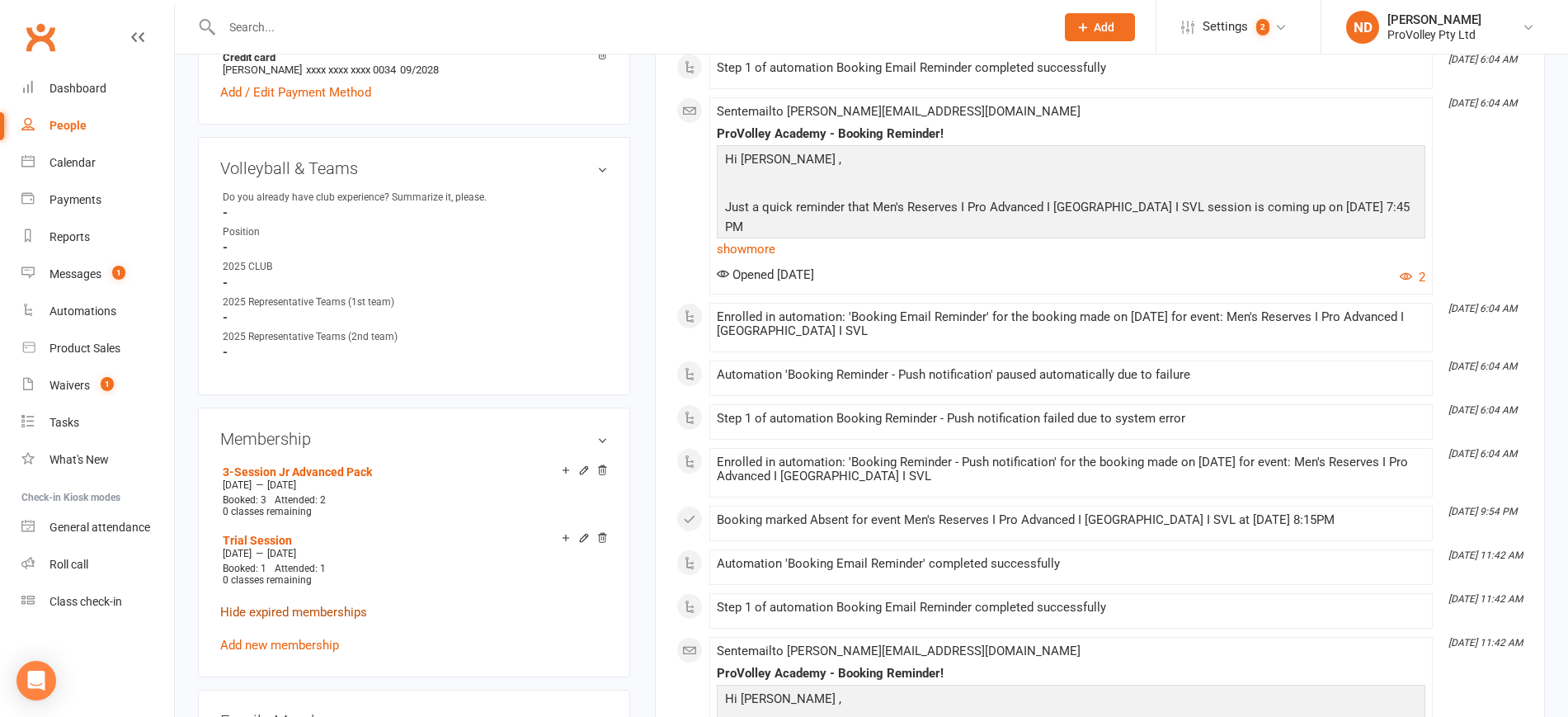
click at [329, 620] on link "Hide expired memberships" at bounding box center [293, 612] width 146 height 15
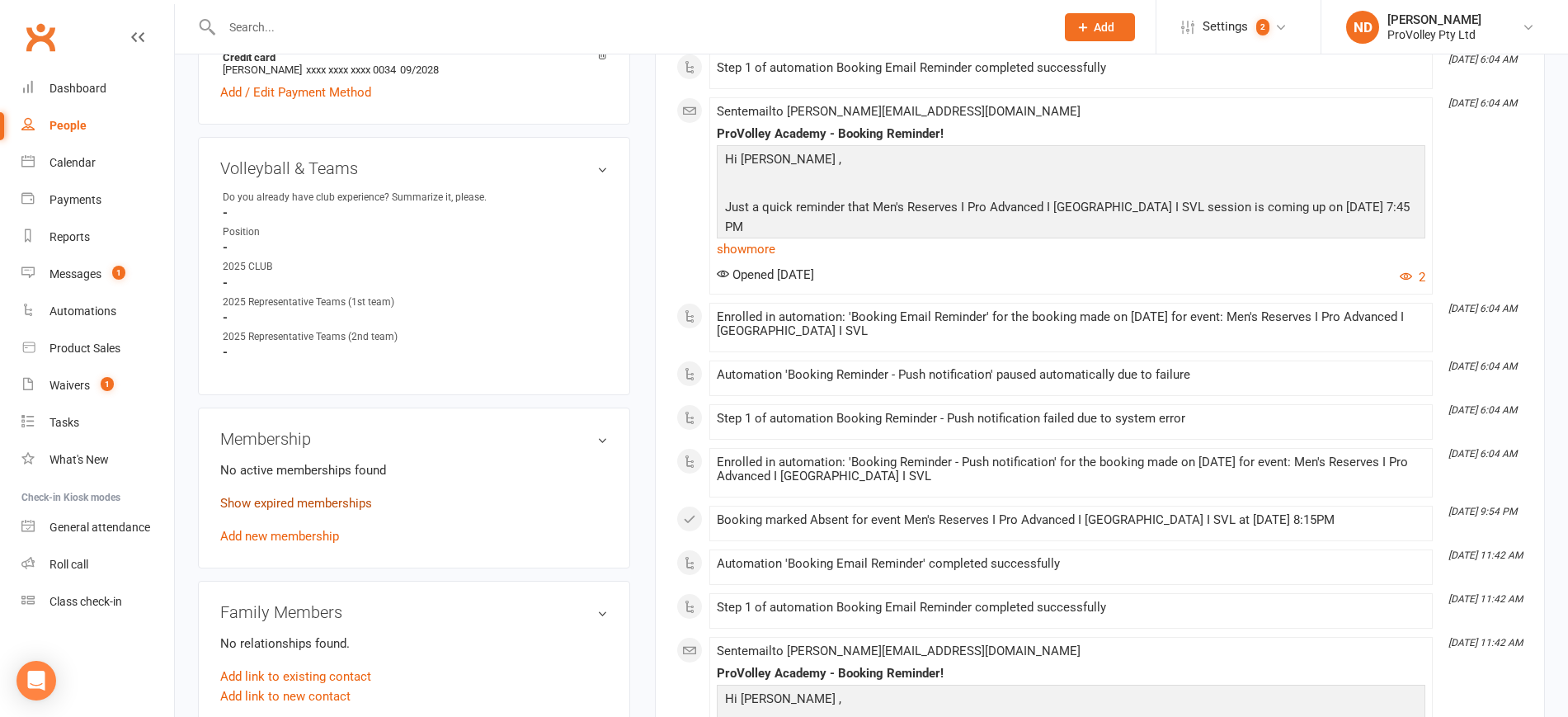
click at [328, 510] on link "Show expired memberships" at bounding box center [296, 504] width 152 height 15
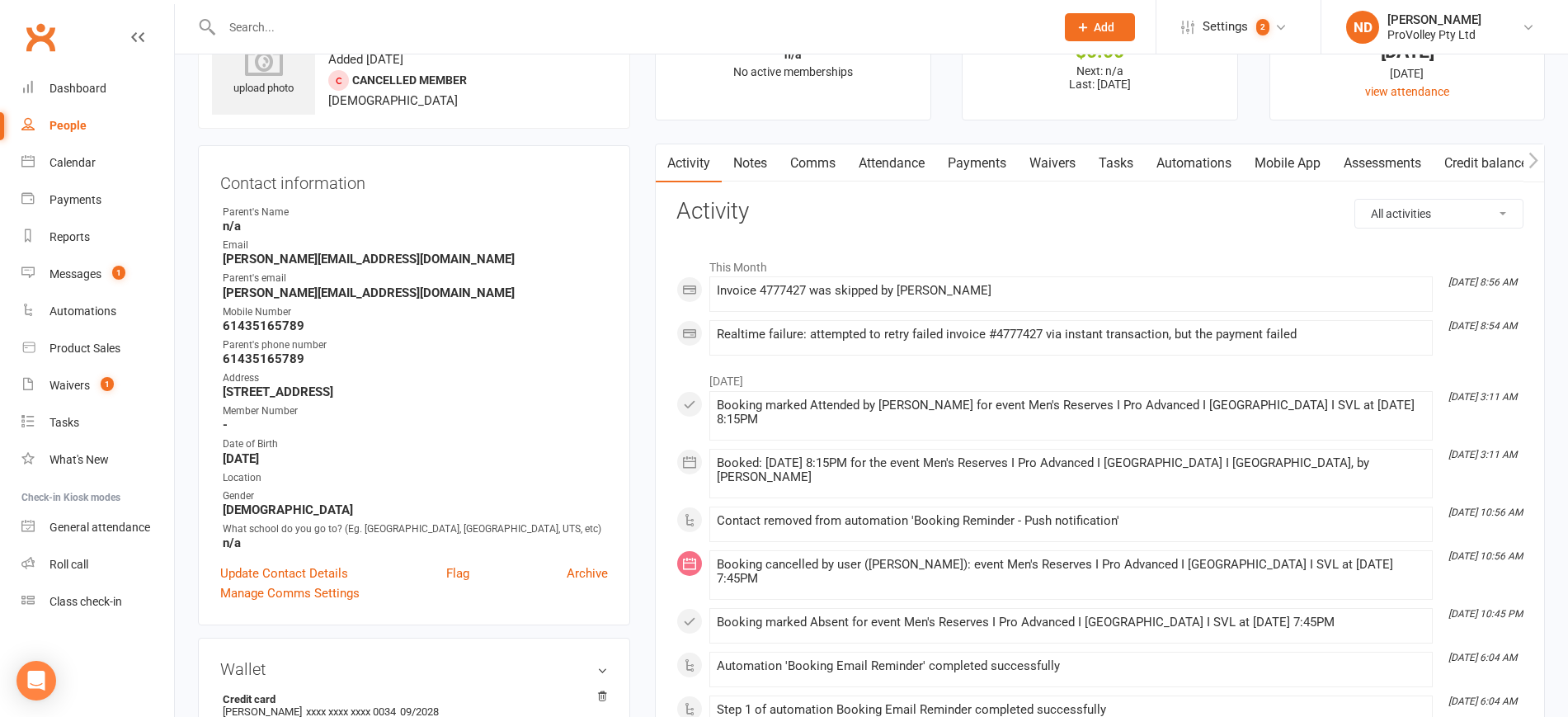
scroll to position [0, 0]
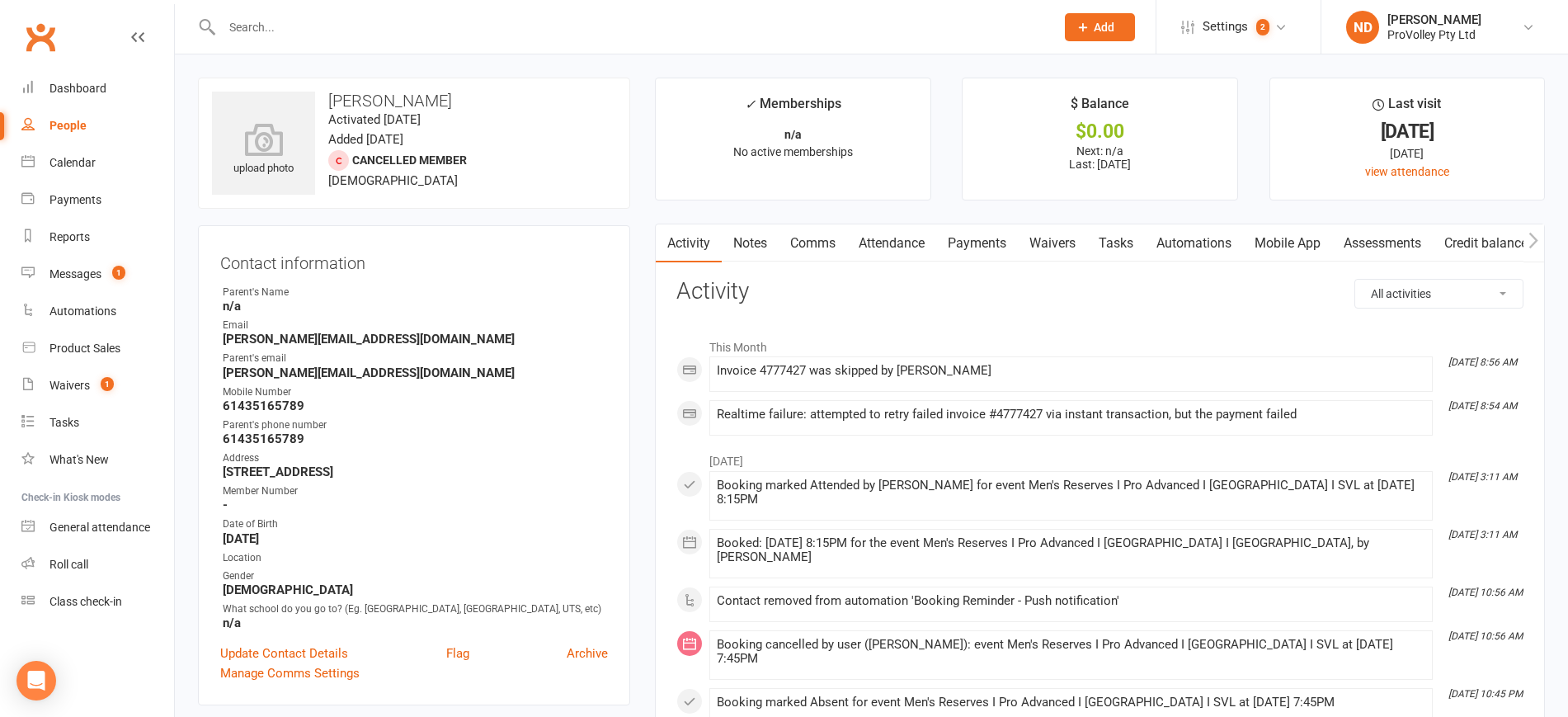
click at [883, 244] on link "Attendance" at bounding box center [892, 243] width 89 height 38
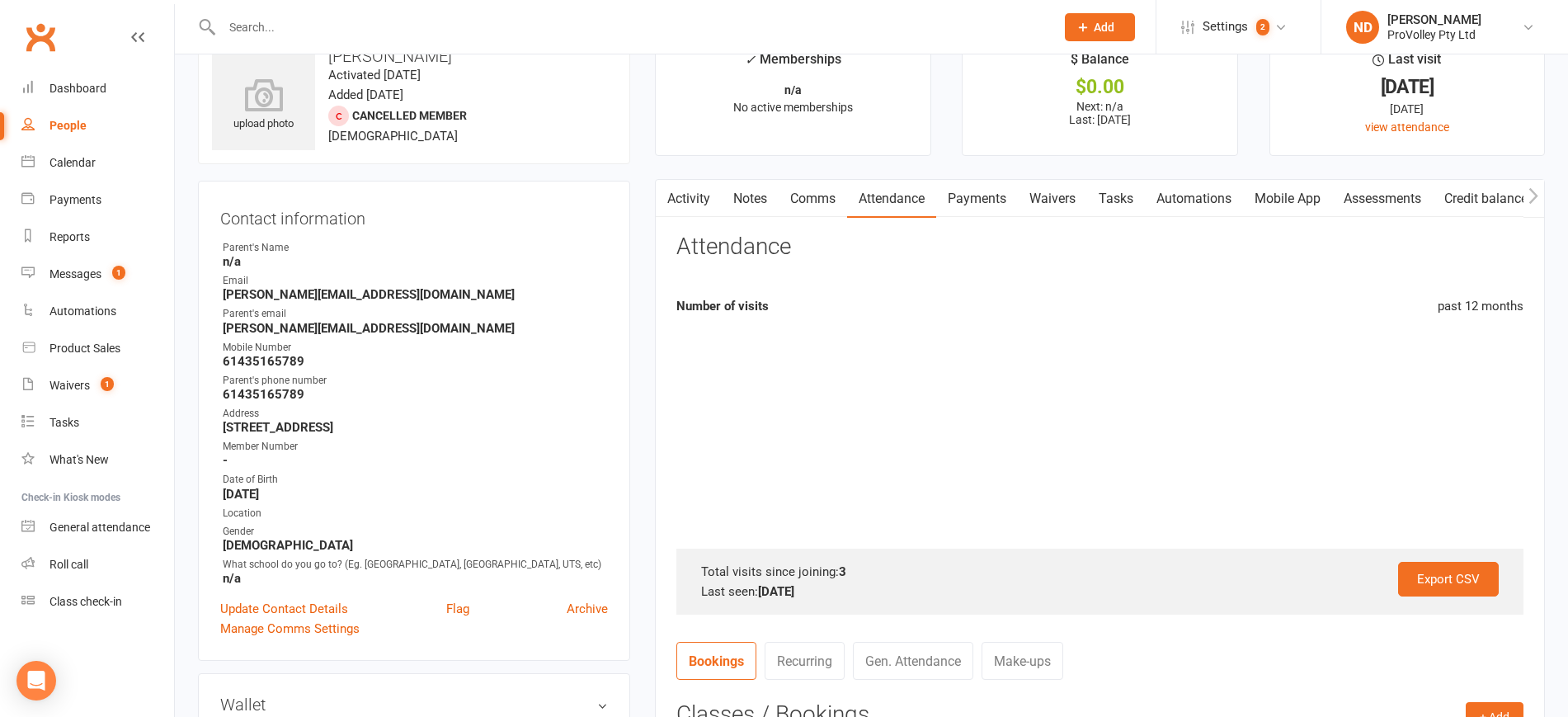
scroll to position [722, 0]
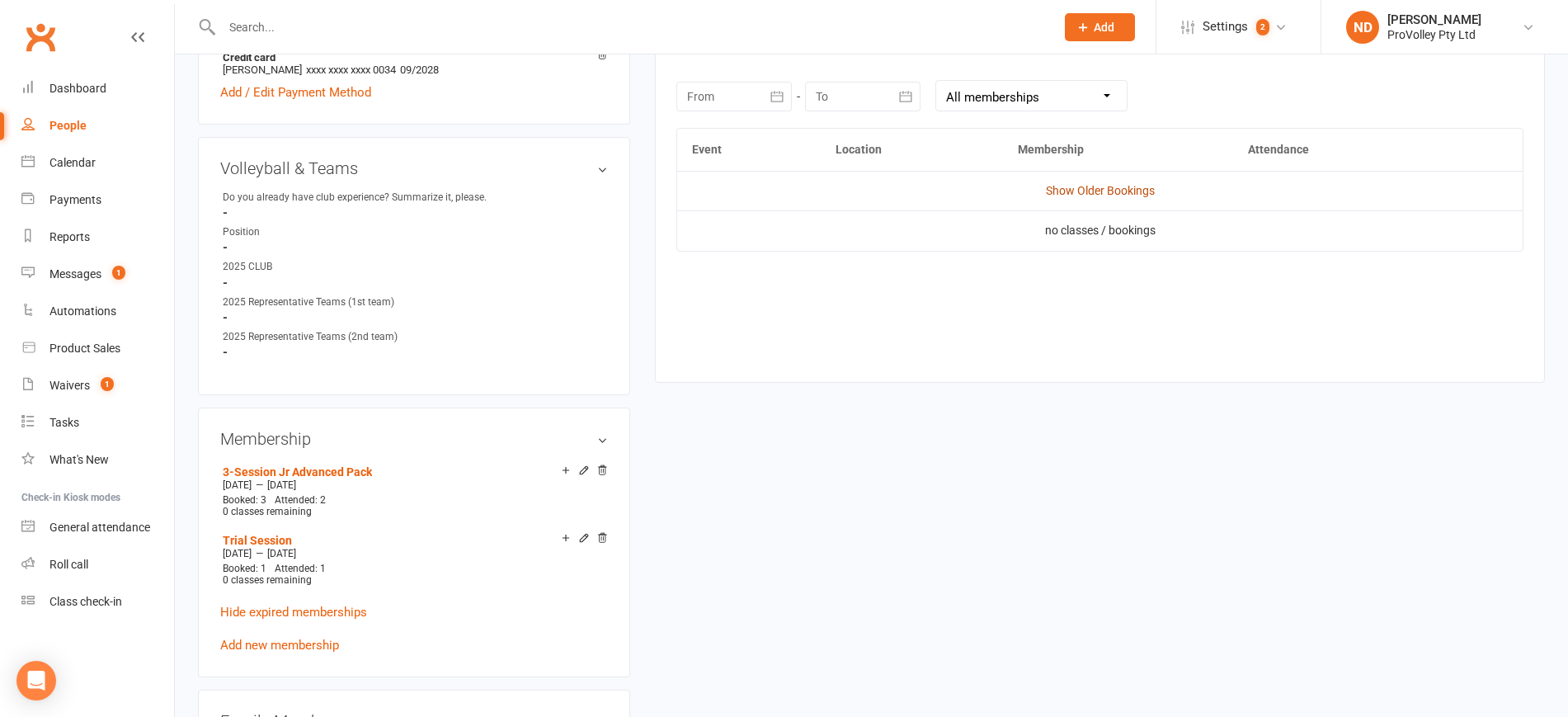
click at [1089, 187] on link "Show Older Bookings" at bounding box center [1099, 191] width 109 height 13
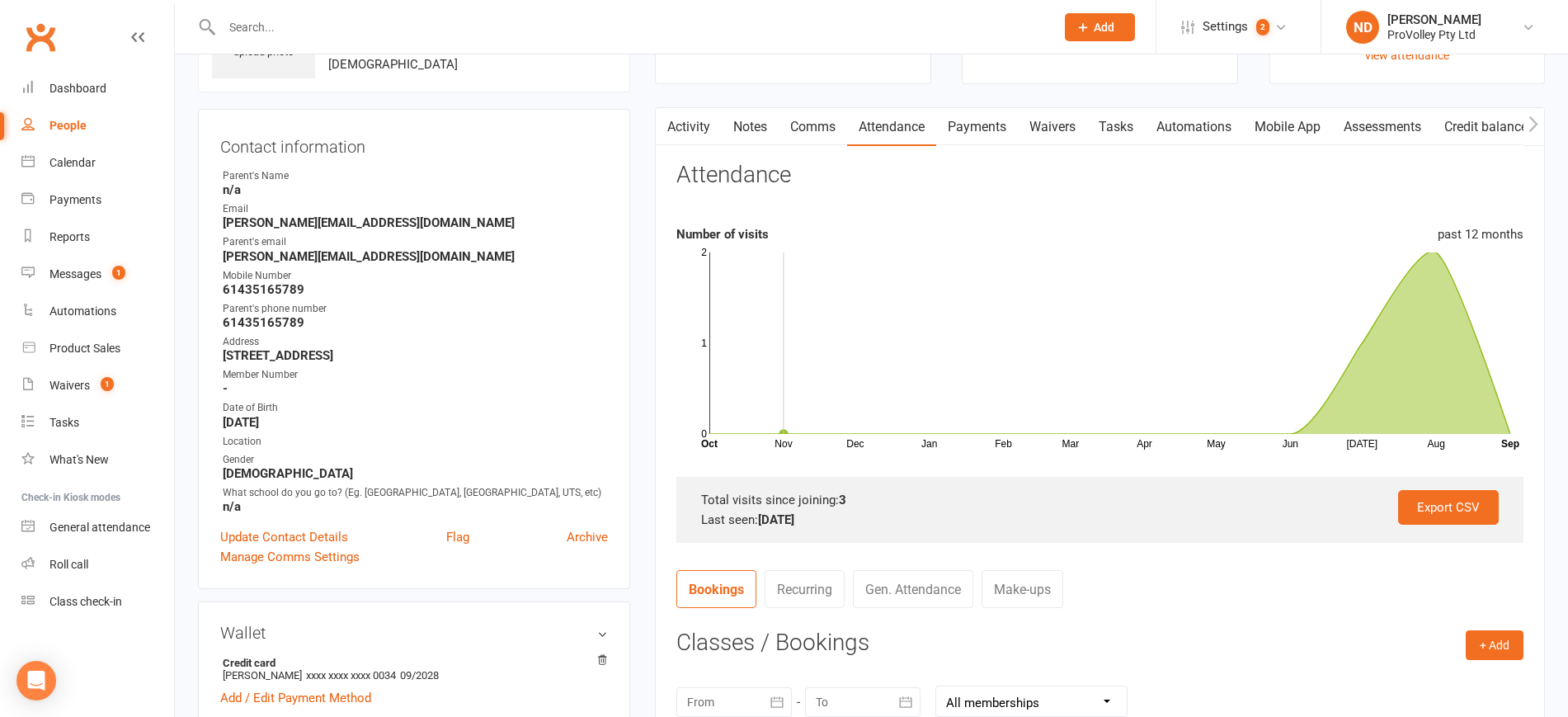
scroll to position [0, 0]
